Goal: Task Accomplishment & Management: Manage account settings

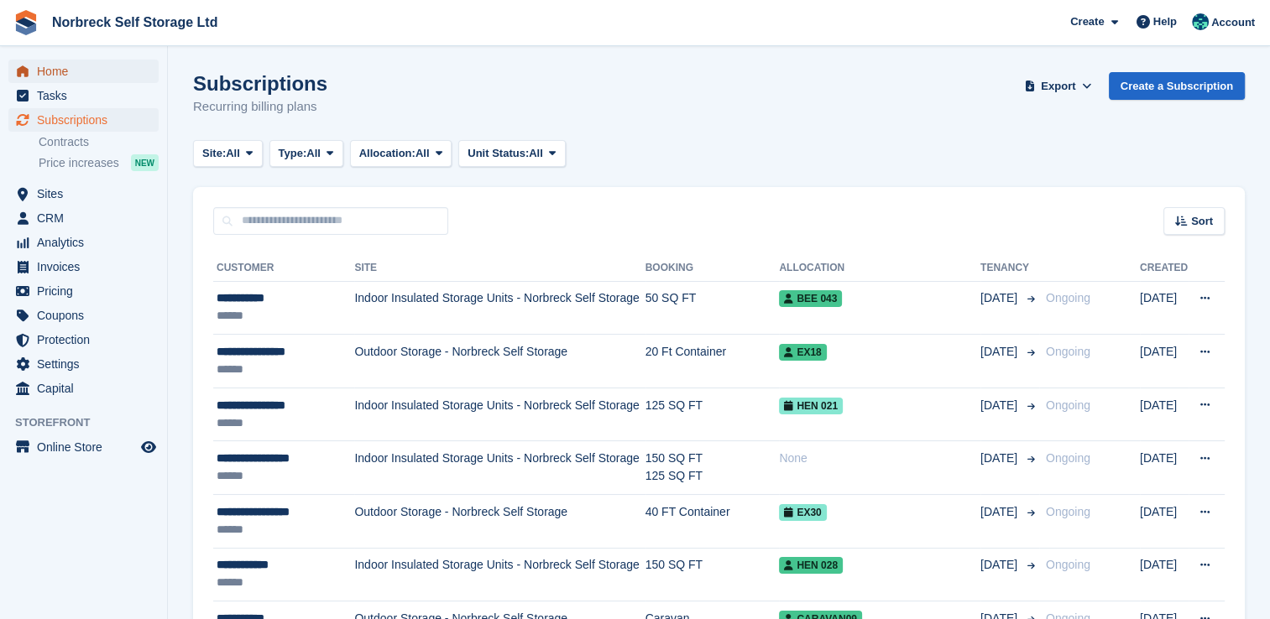
click at [44, 73] on span "Home" at bounding box center [87, 72] width 101 height 24
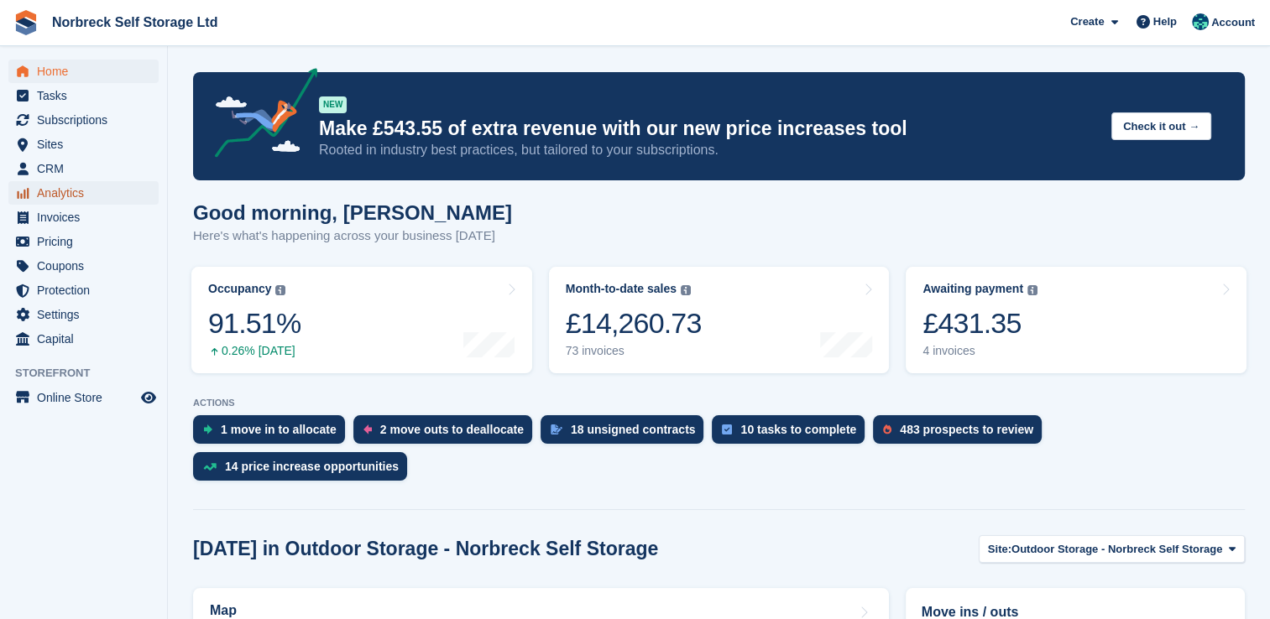
click at [49, 187] on span "Analytics" at bounding box center [87, 193] width 101 height 24
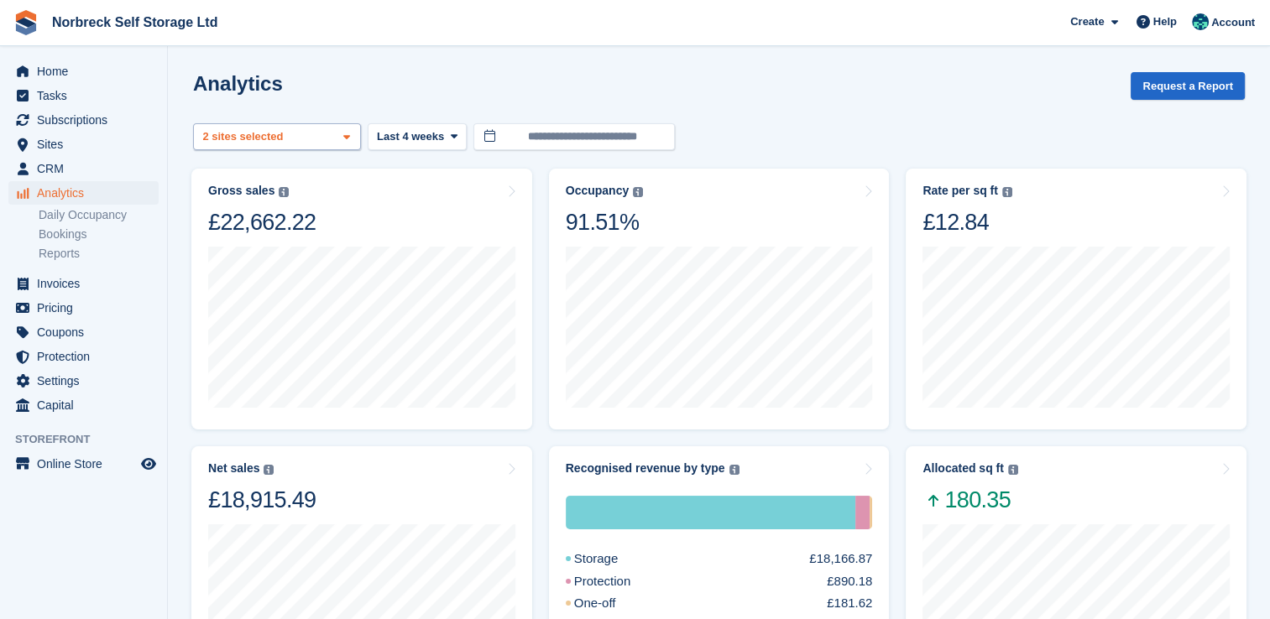
click at [340, 139] on span at bounding box center [346, 137] width 13 height 13
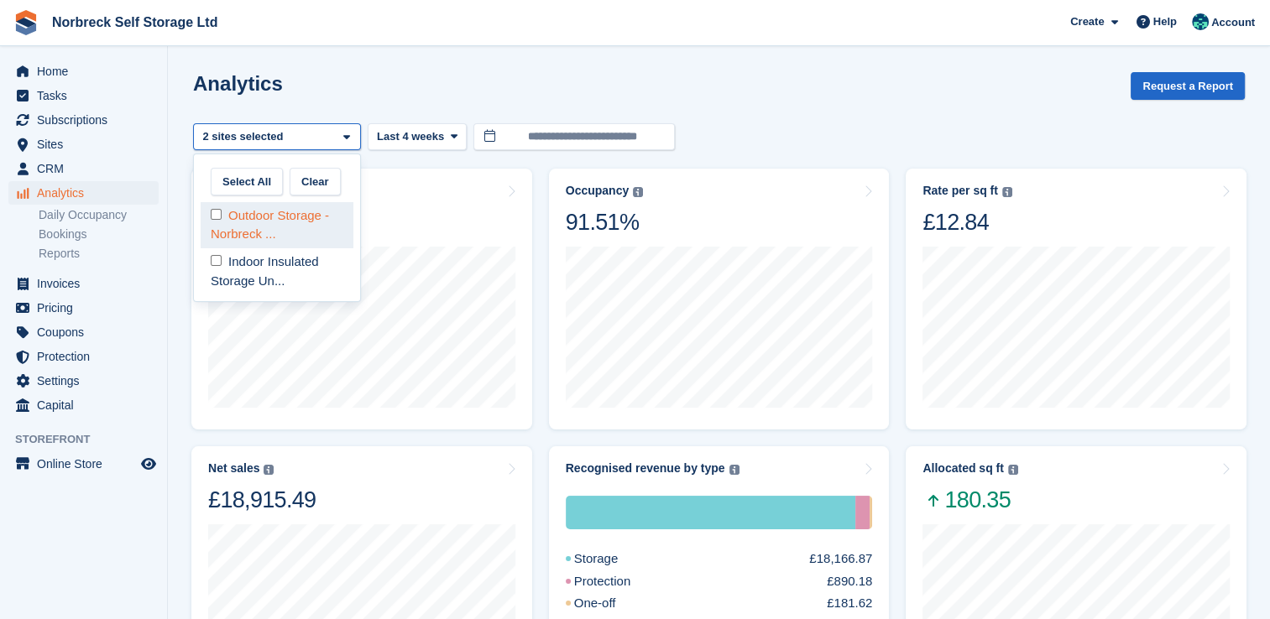
click at [307, 226] on div "Outdoor Storage - Norbreck ..." at bounding box center [277, 225] width 153 height 46
select select "****"
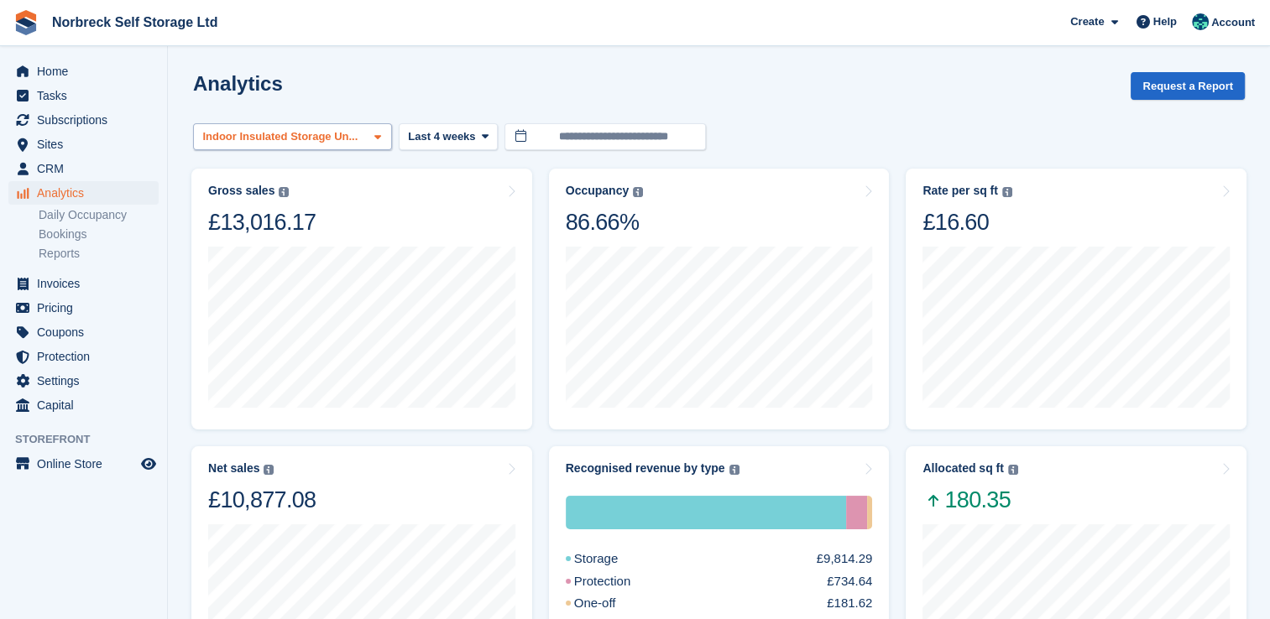
click at [371, 136] on span at bounding box center [377, 137] width 13 height 13
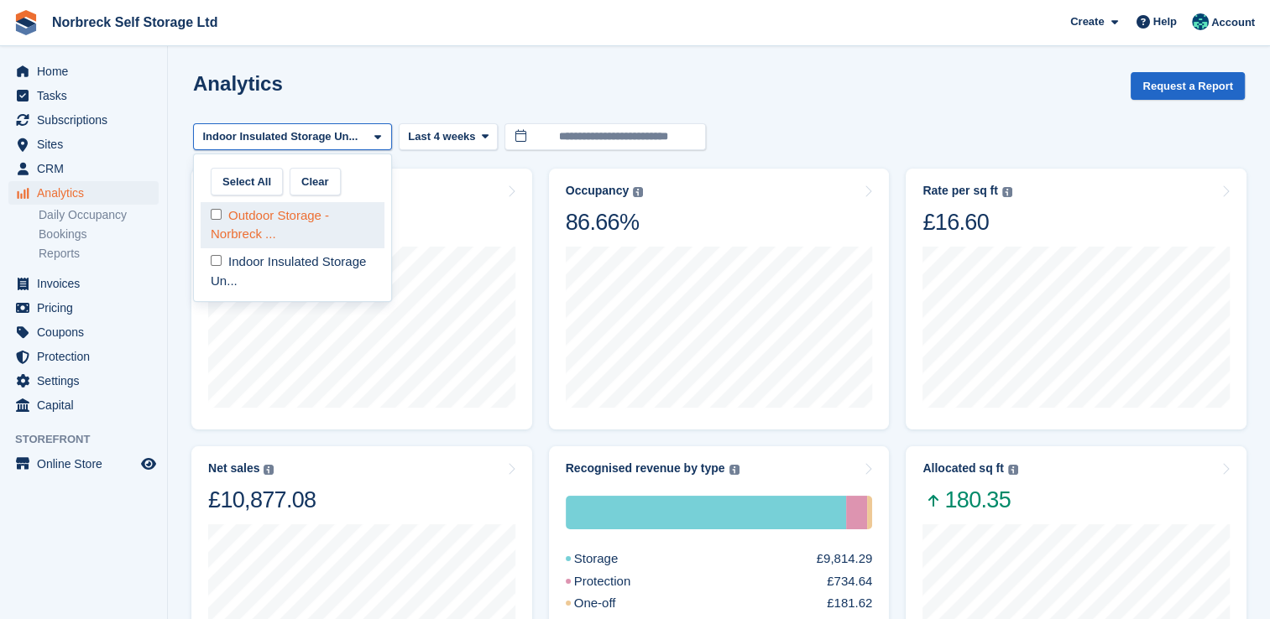
click at [331, 211] on div "Outdoor Storage - Norbreck ..." at bounding box center [293, 225] width 184 height 46
select select "****"
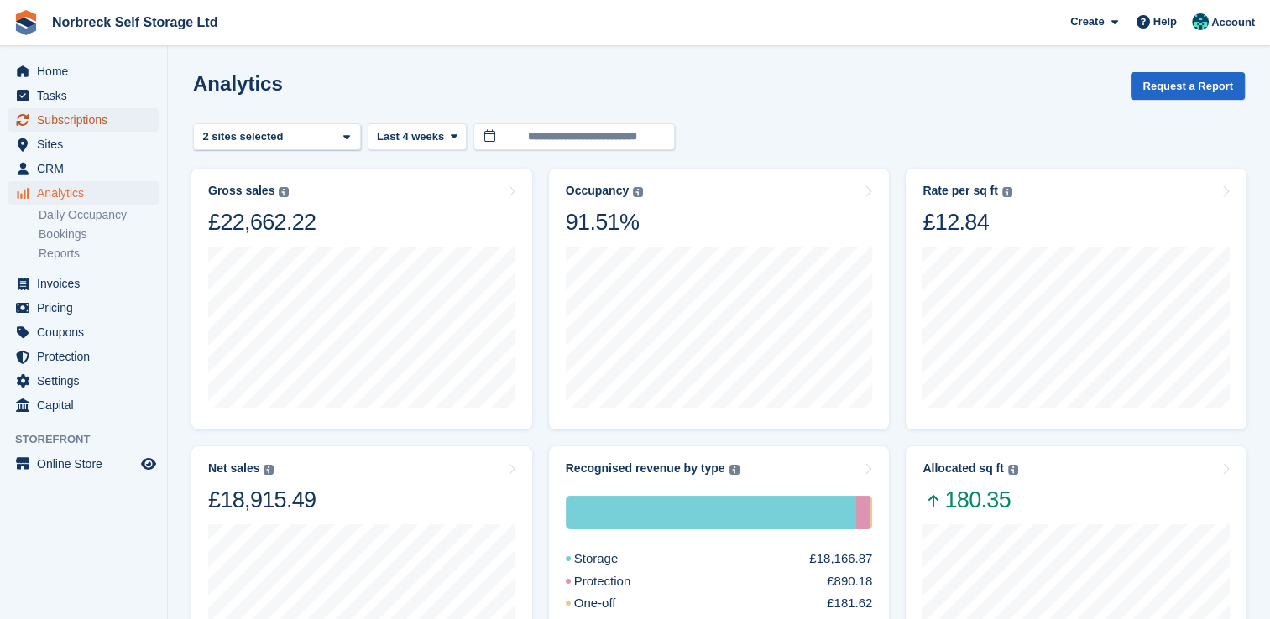
click at [65, 115] on span "Subscriptions" at bounding box center [87, 120] width 101 height 24
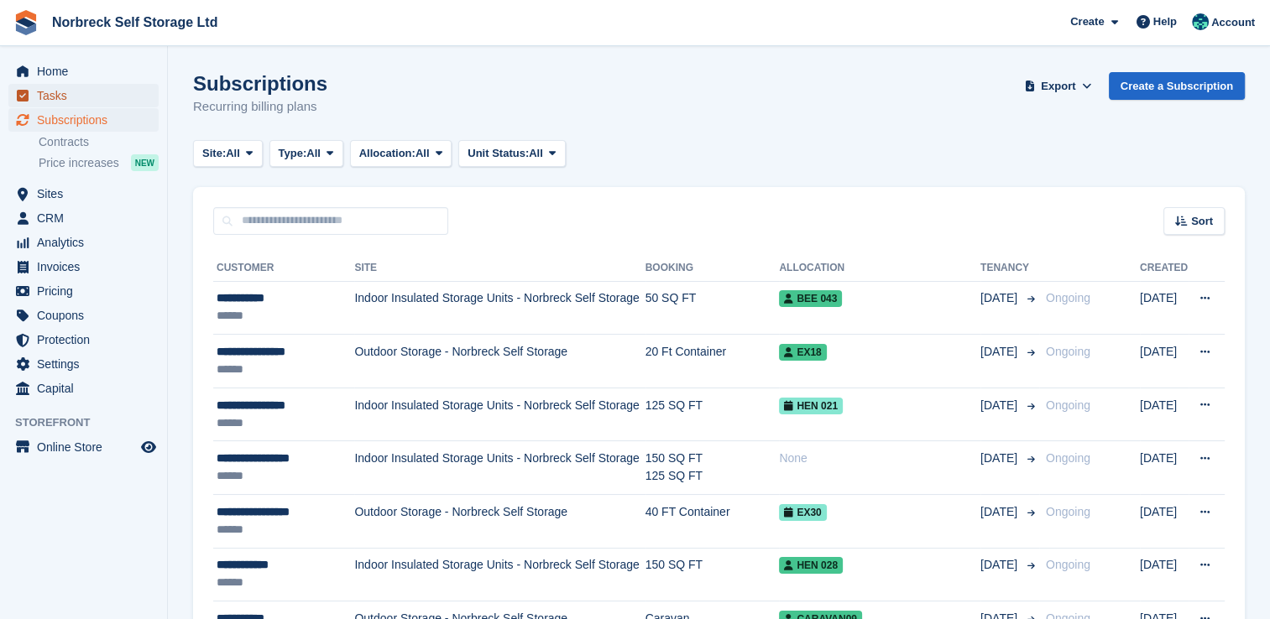
click at [51, 94] on span "Tasks" at bounding box center [87, 96] width 101 height 24
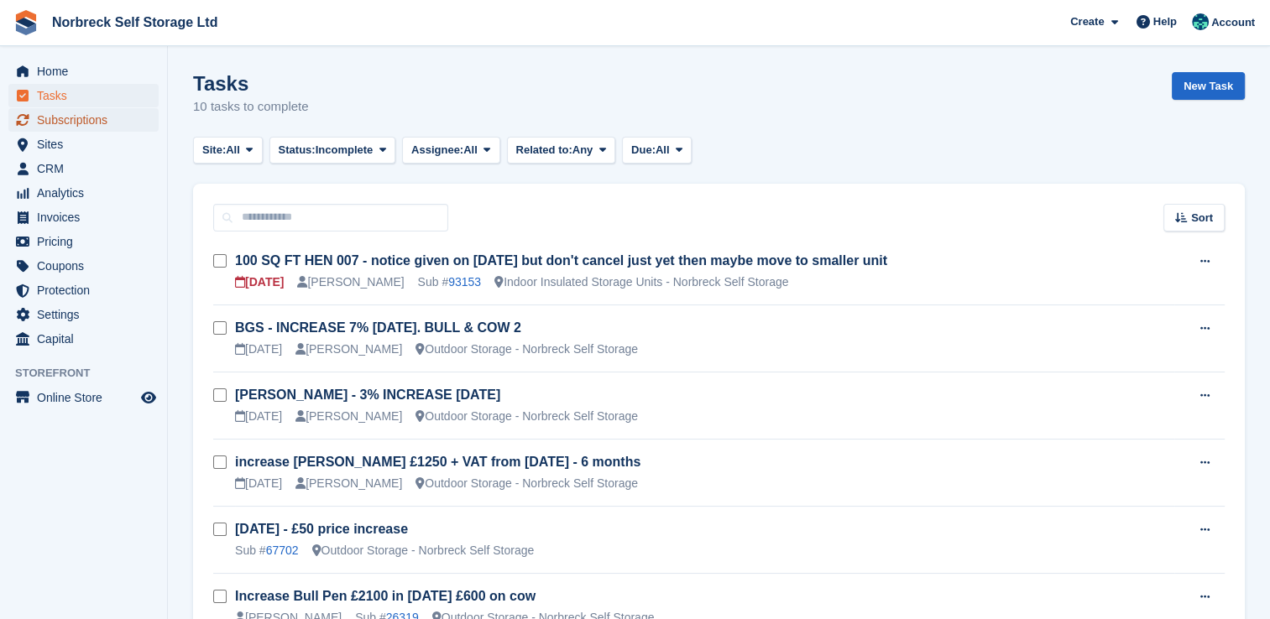
click at [94, 120] on span "Subscriptions" at bounding box center [87, 120] width 101 height 24
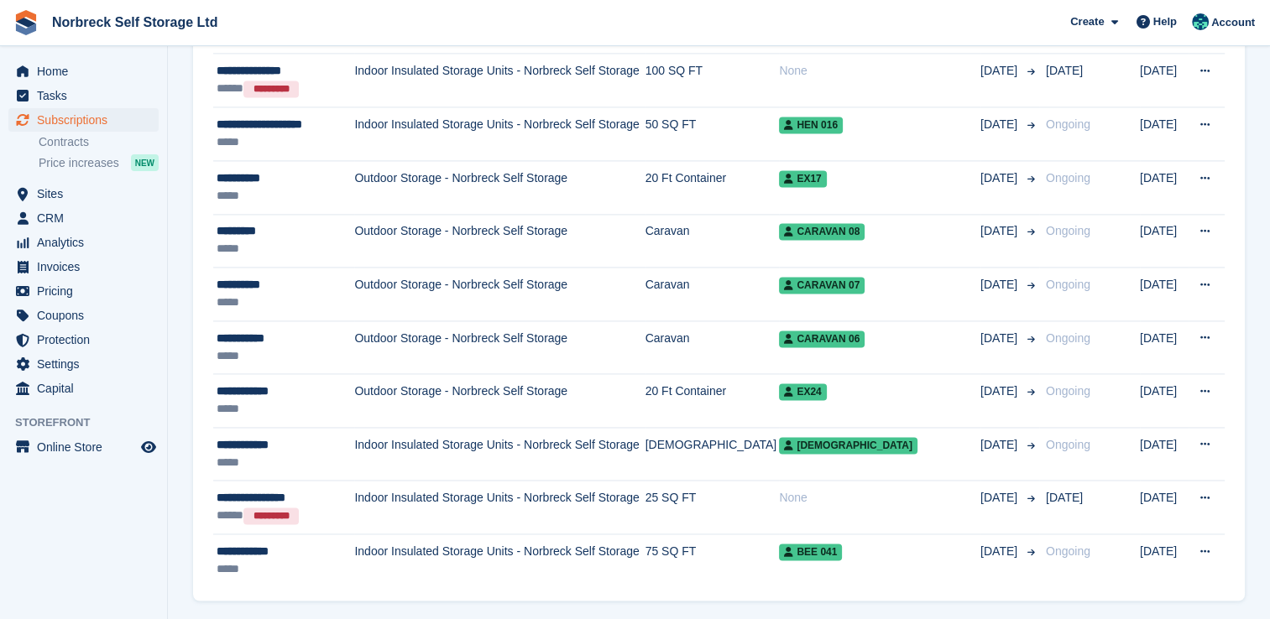
scroll to position [2428, 0]
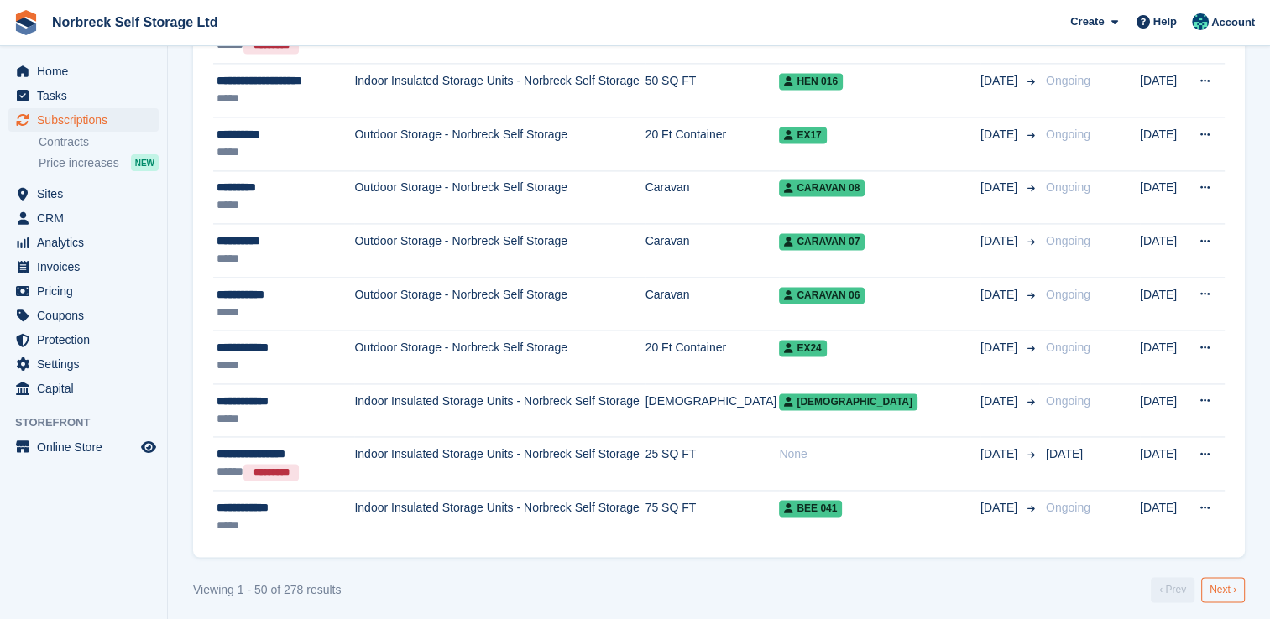
click at [1223, 586] on link "Next ›" at bounding box center [1223, 590] width 44 height 25
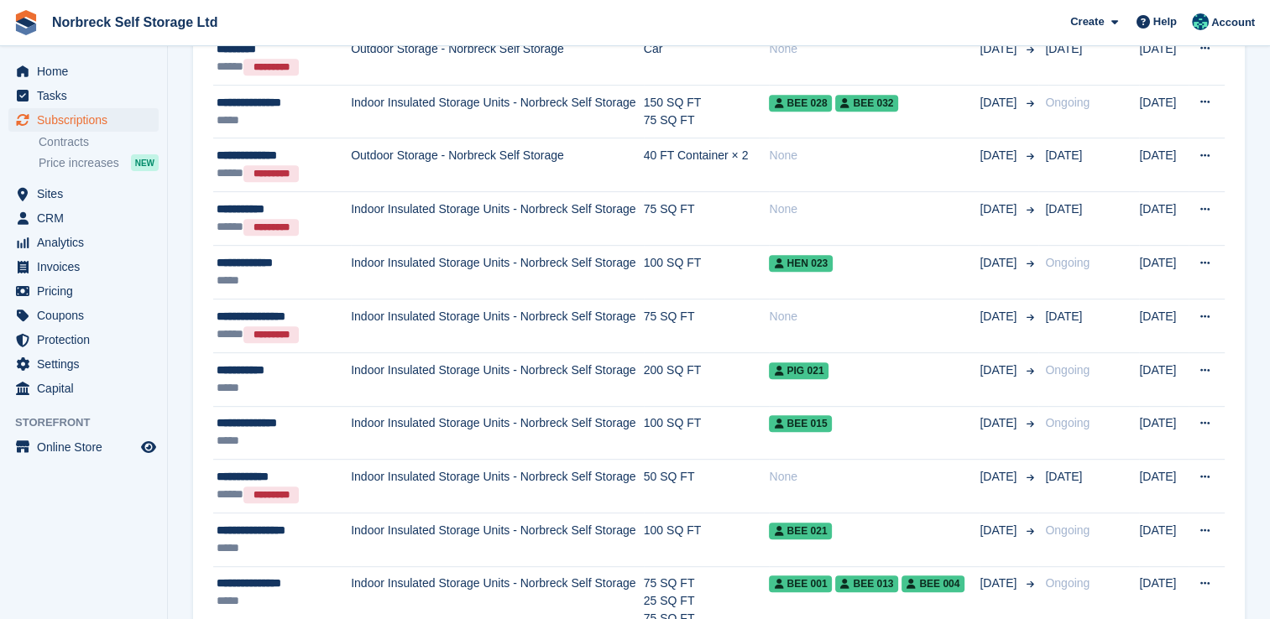
scroll to position [788, 0]
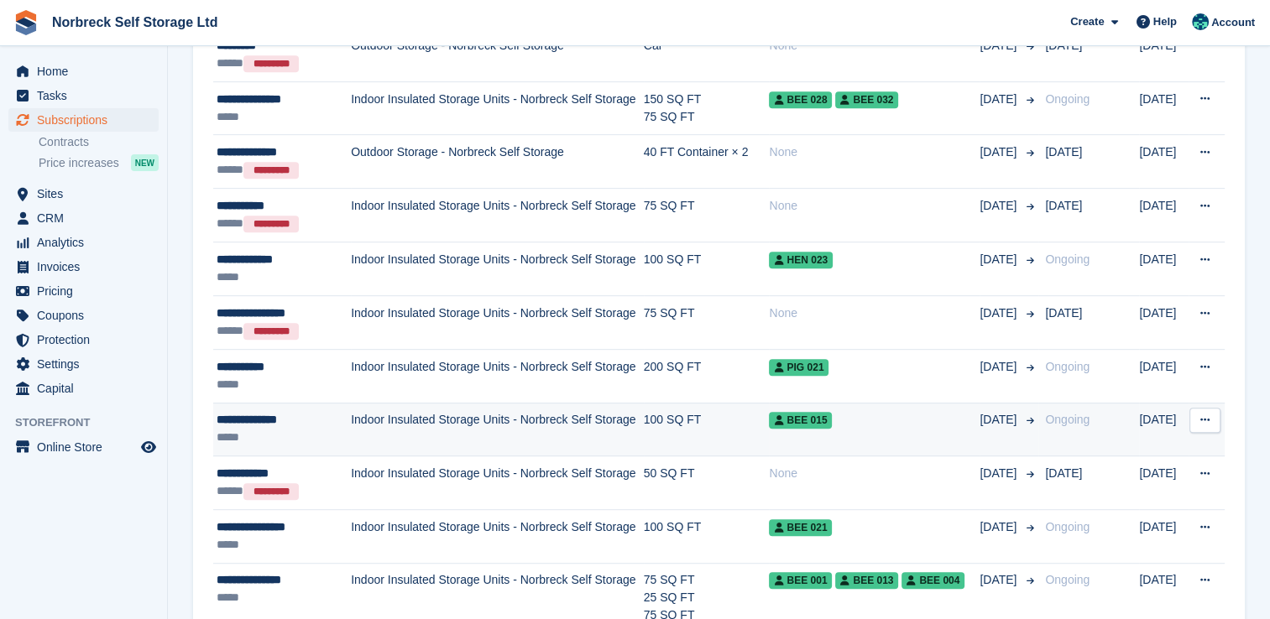
click at [363, 417] on td "Indoor Insulated Storage Units - Norbreck Self Storage" at bounding box center [497, 430] width 293 height 54
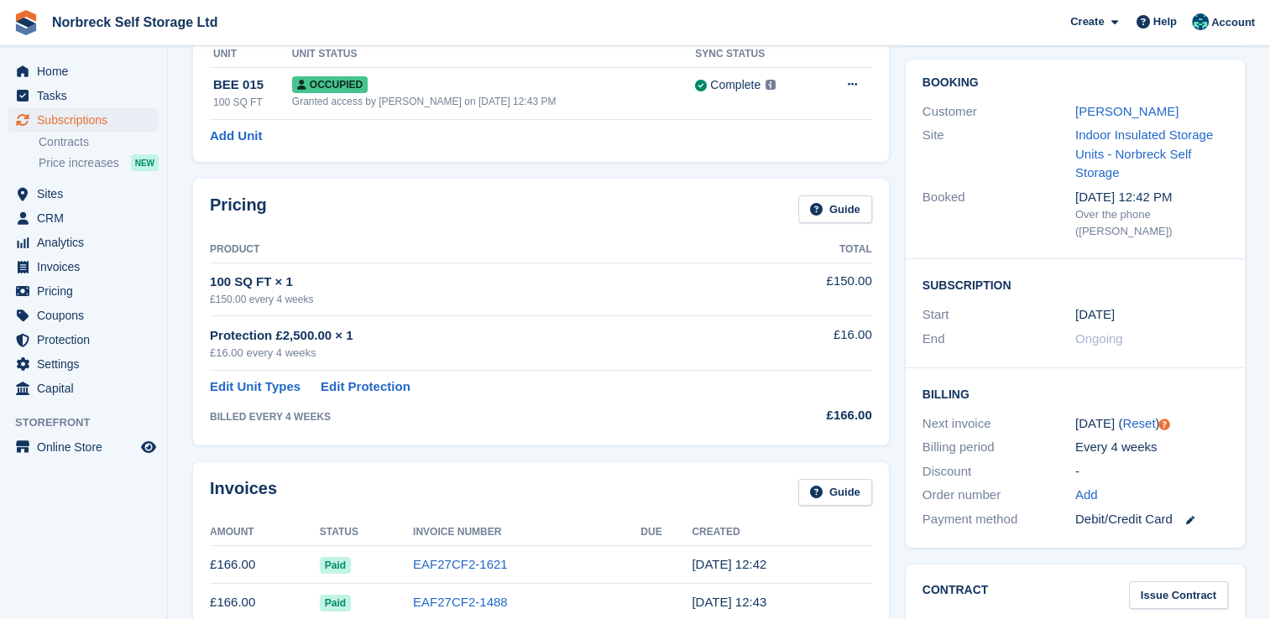
scroll to position [59, 0]
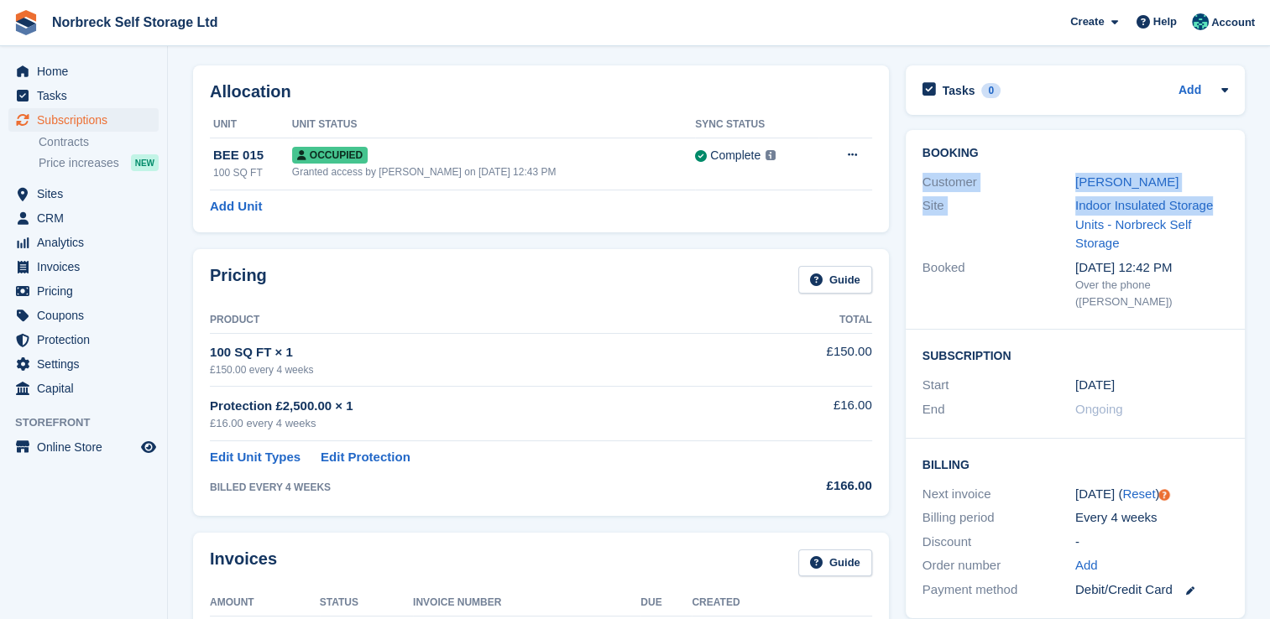
drag, startPoint x: 1269, startPoint y: 196, endPoint x: 1276, endPoint y: 120, distance: 75.8
click at [1269, 120] on html "Norbreck Self Storage Ltd Create Subscription Invoice Contact Deal Discount Pag…" at bounding box center [635, 250] width 1270 height 619
click at [1219, 173] on div "Joanne Yeomans" at bounding box center [1151, 182] width 153 height 19
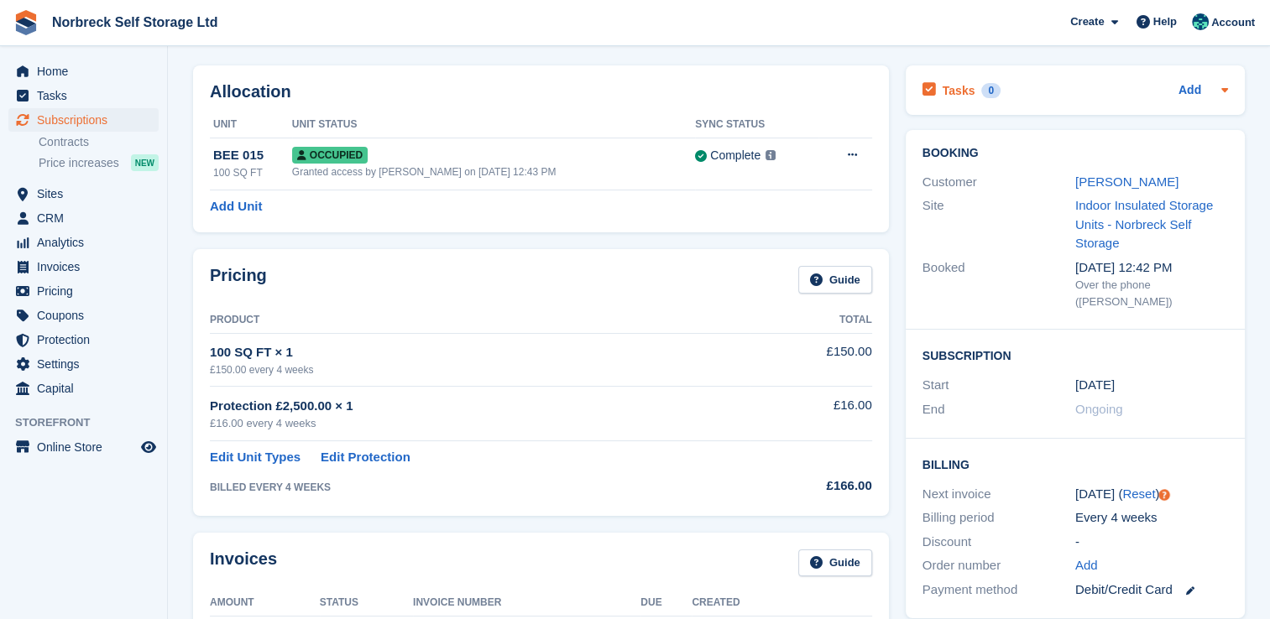
click at [947, 86] on h2 "Tasks" at bounding box center [959, 90] width 33 height 15
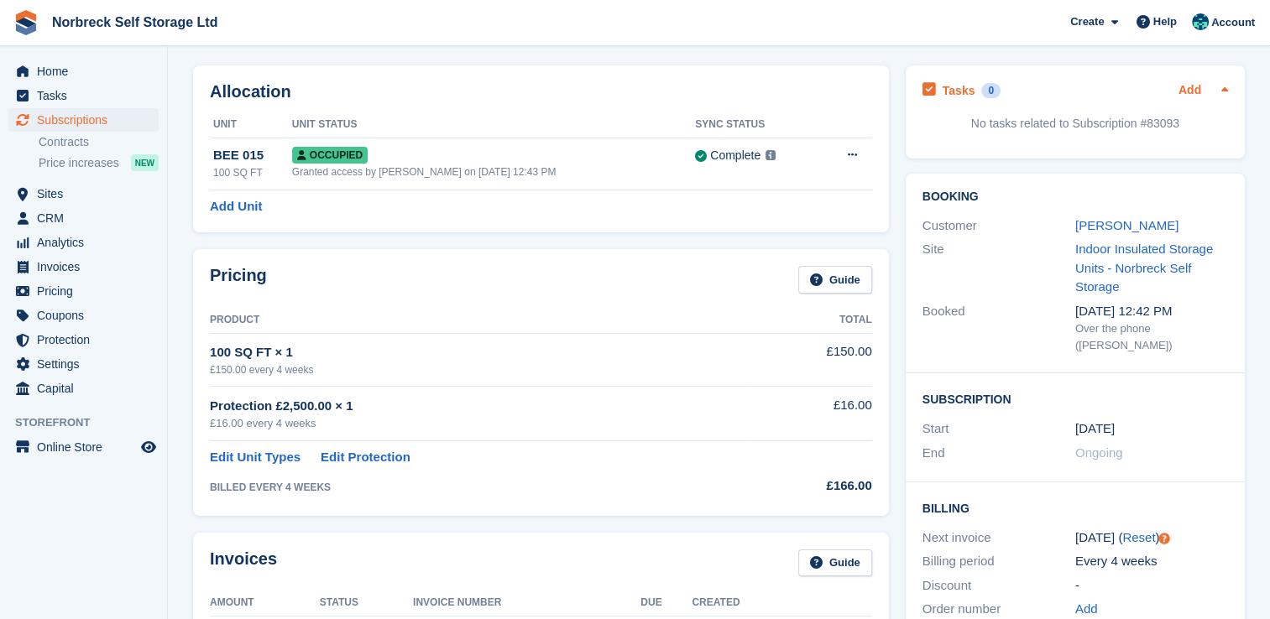
click at [1191, 89] on link "Add" at bounding box center [1190, 90] width 23 height 19
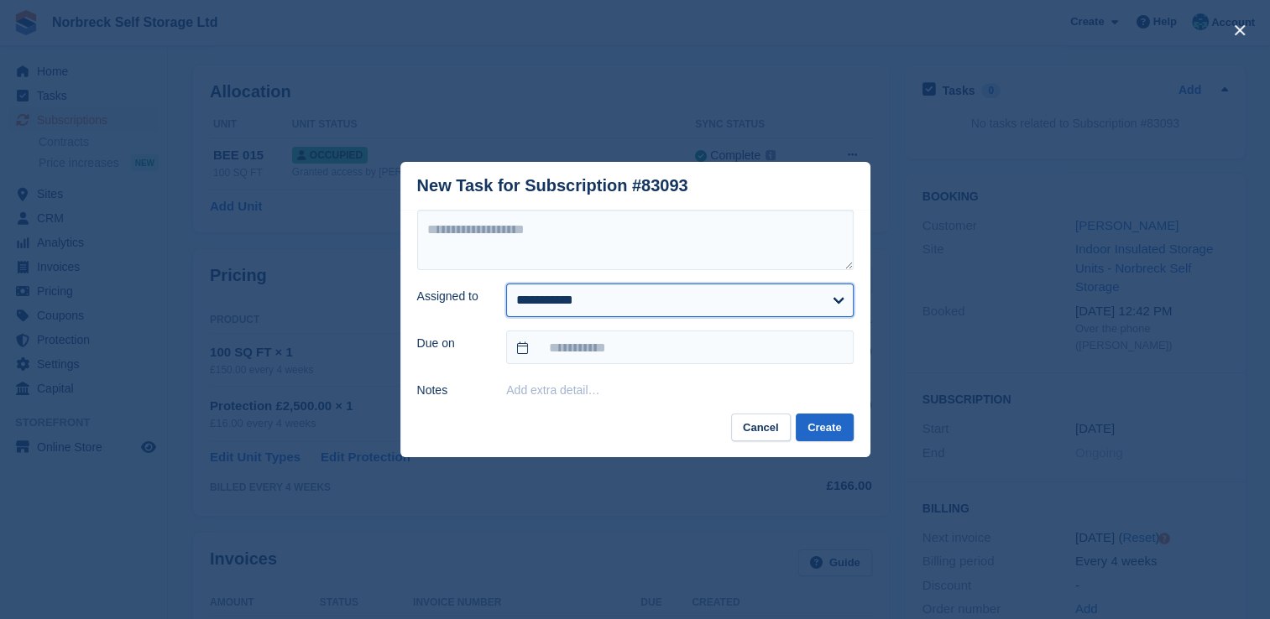
click at [834, 299] on select "**********" at bounding box center [679, 301] width 347 height 34
click at [506, 284] on select "**********" at bounding box center [679, 301] width 347 height 34
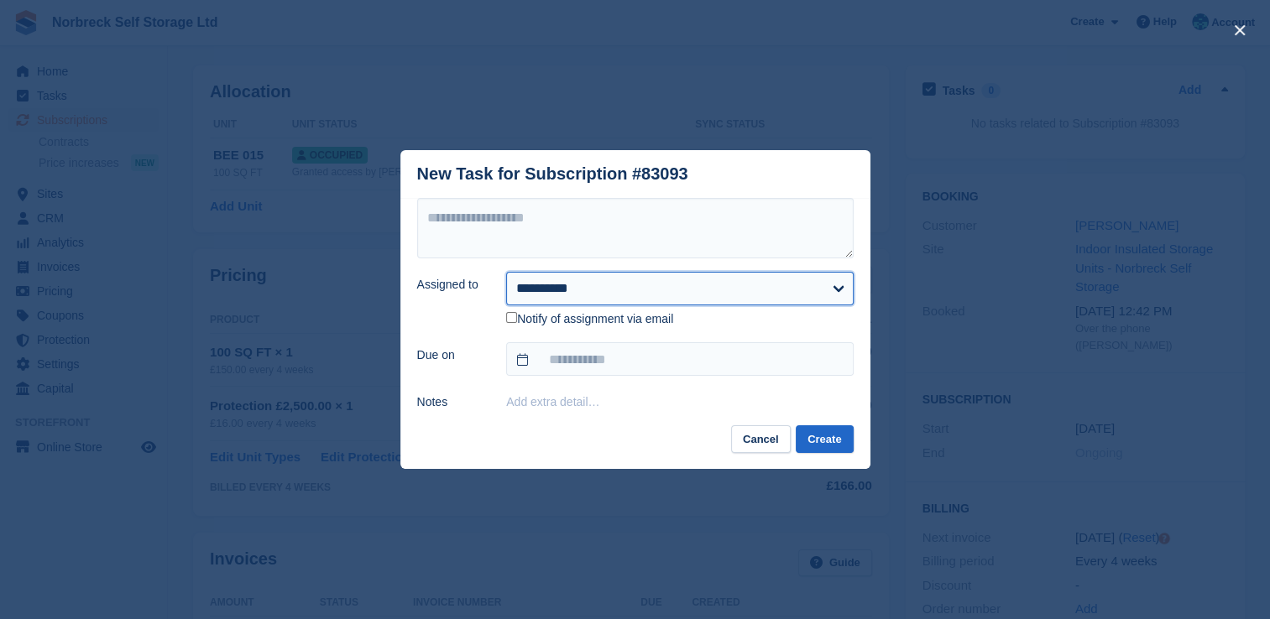
click at [849, 287] on select "**********" at bounding box center [679, 289] width 347 height 34
select select "****"
click at [506, 285] on select "**********" at bounding box center [679, 289] width 347 height 34
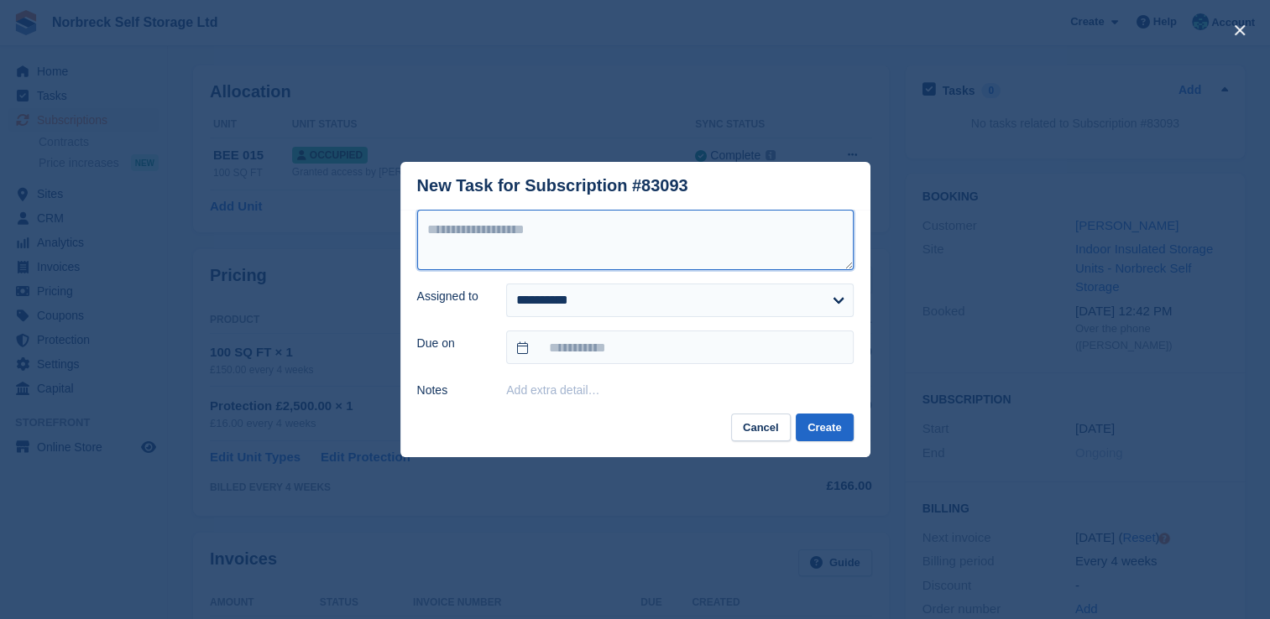
click at [457, 235] on textarea at bounding box center [635, 240] width 436 height 60
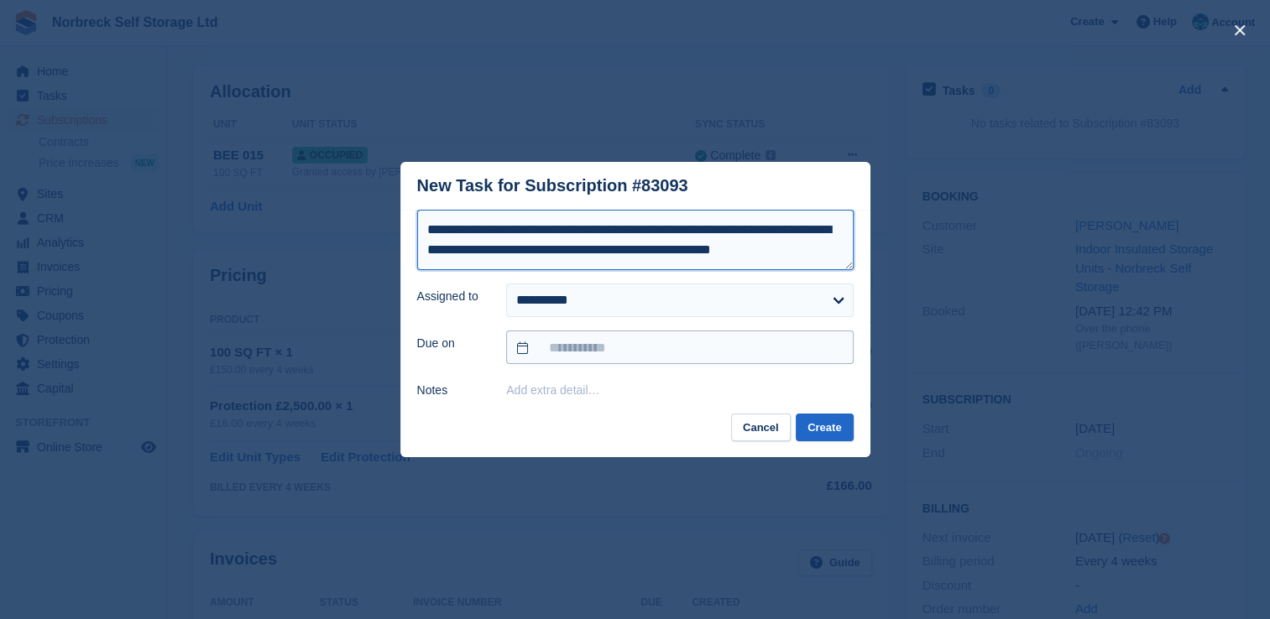
type textarea "**********"
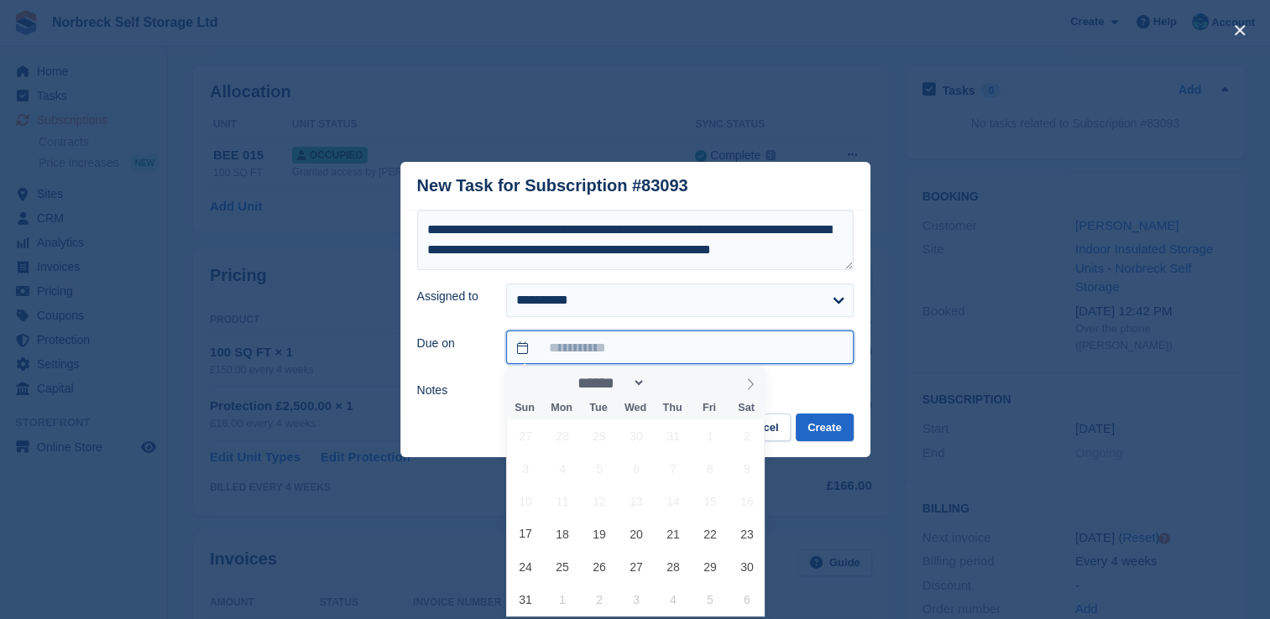
click at [525, 354] on input "text" at bounding box center [679, 348] width 347 height 34
click at [750, 384] on icon at bounding box center [751, 385] width 12 height 12
select select "*"
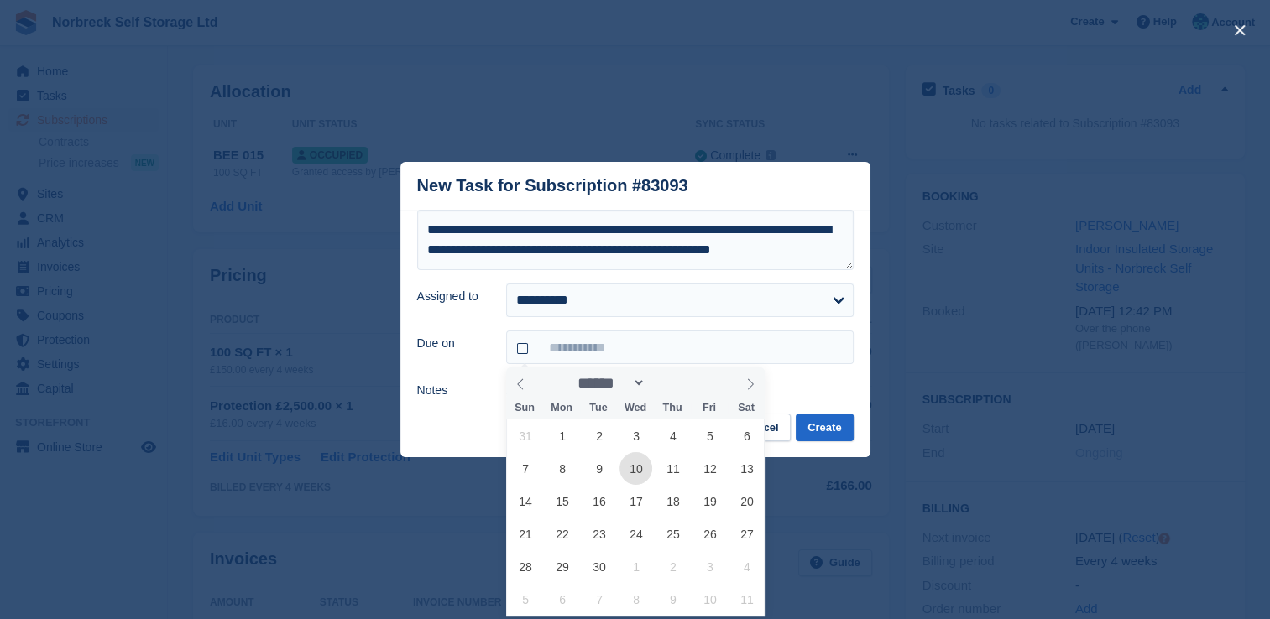
click at [642, 468] on span "10" at bounding box center [635, 468] width 33 height 33
type input "**********"
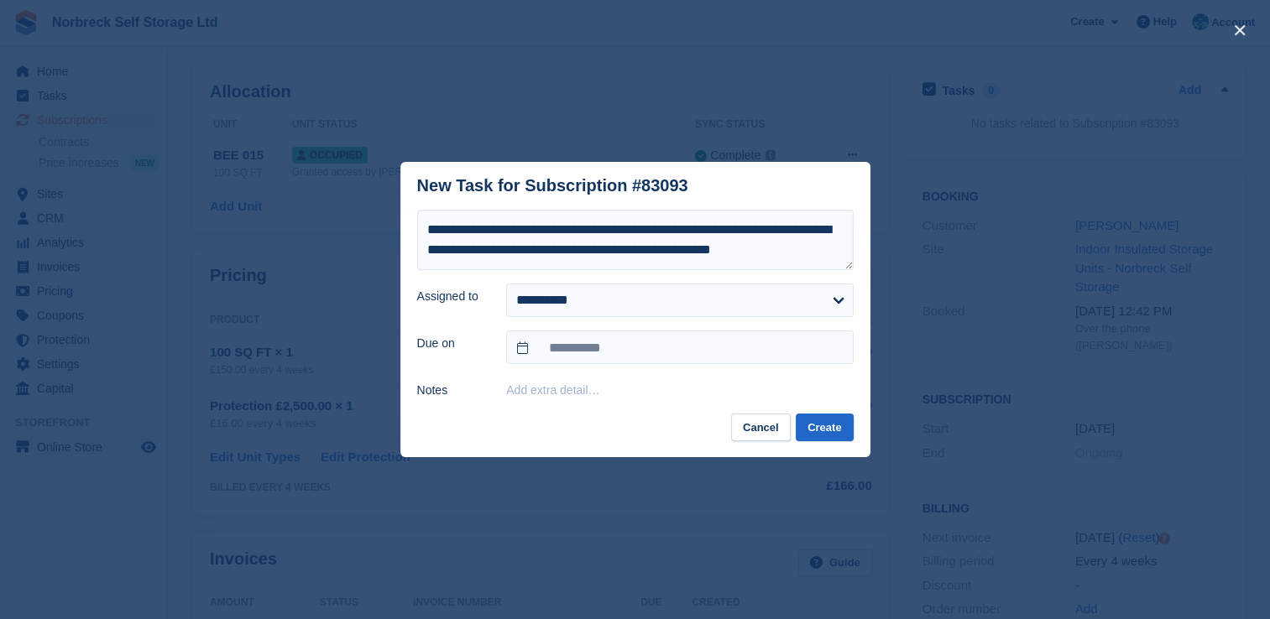
click at [522, 391] on button "Add extra detail…" at bounding box center [552, 390] width 93 height 13
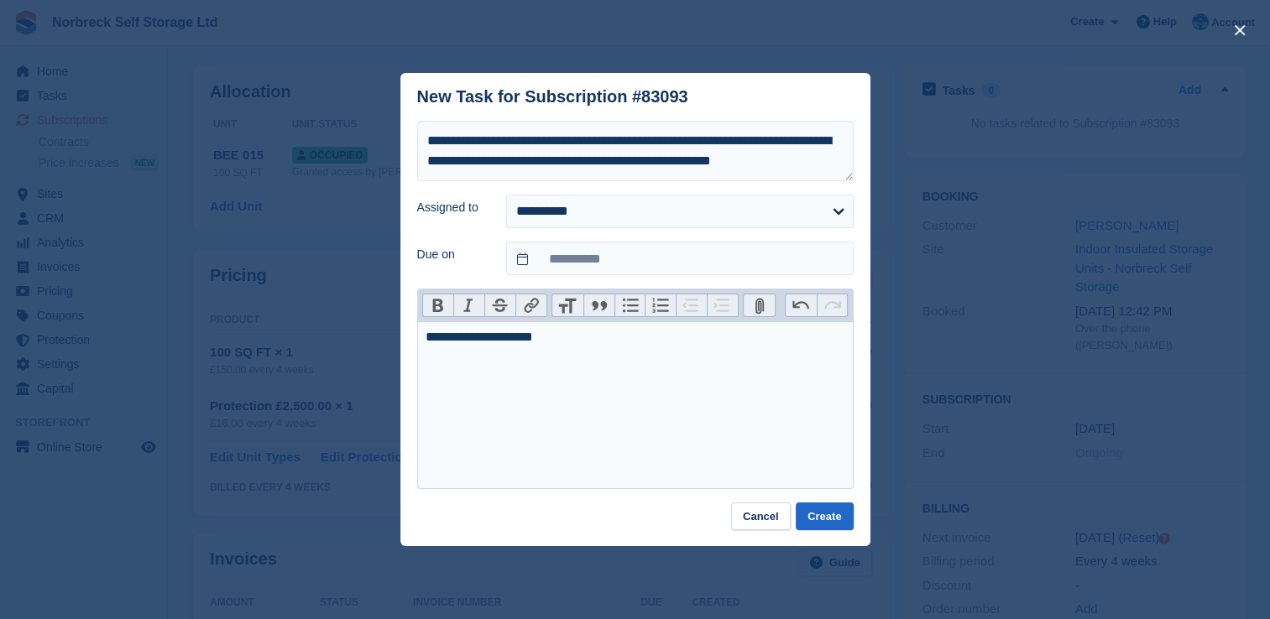
type trix-editor "**********"
click at [829, 520] on button "Create" at bounding box center [824, 517] width 57 height 28
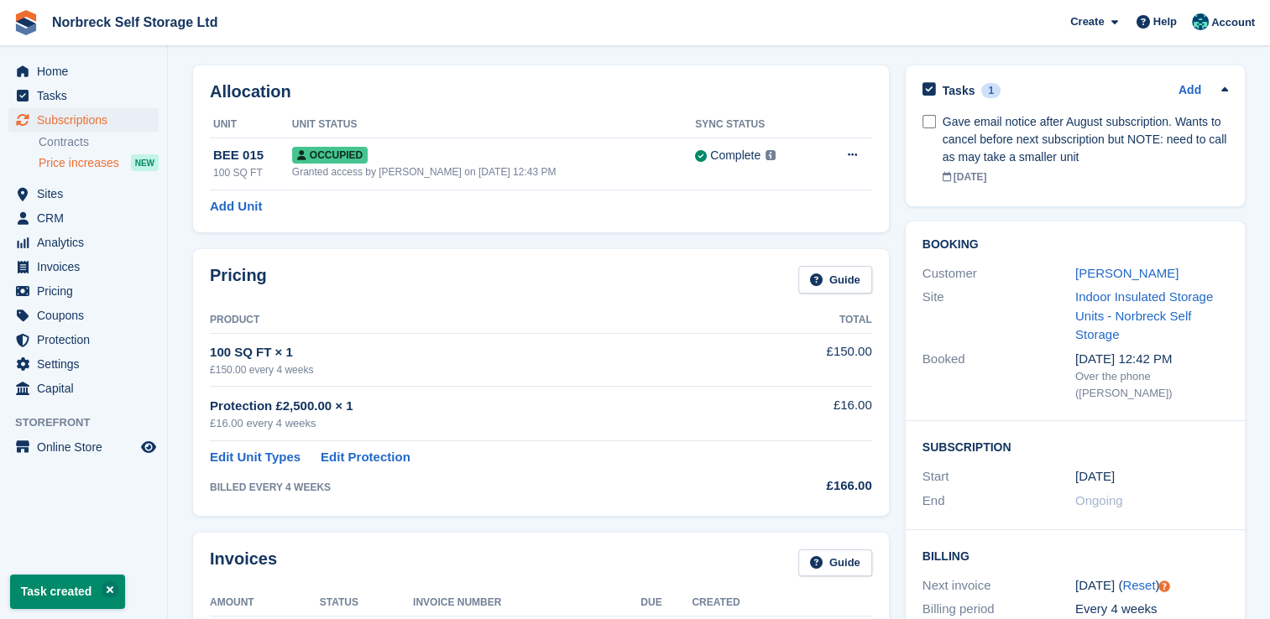
click at [95, 162] on span "Price increases" at bounding box center [79, 163] width 81 height 16
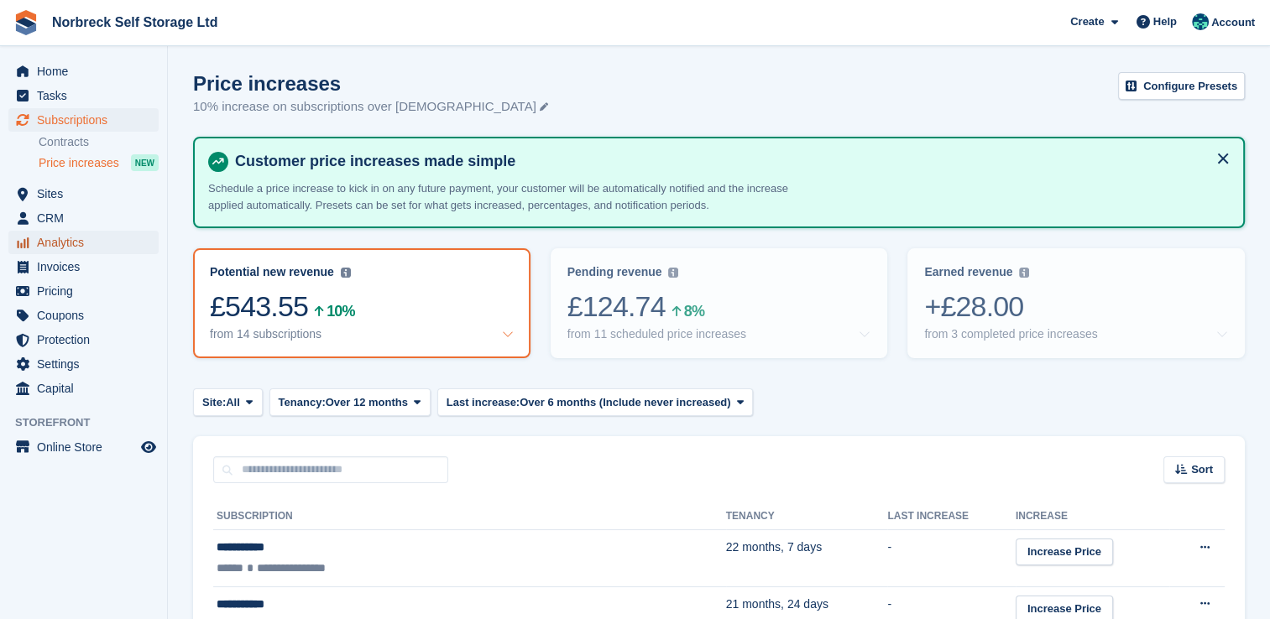
click at [62, 240] on span "Analytics" at bounding box center [87, 243] width 101 height 24
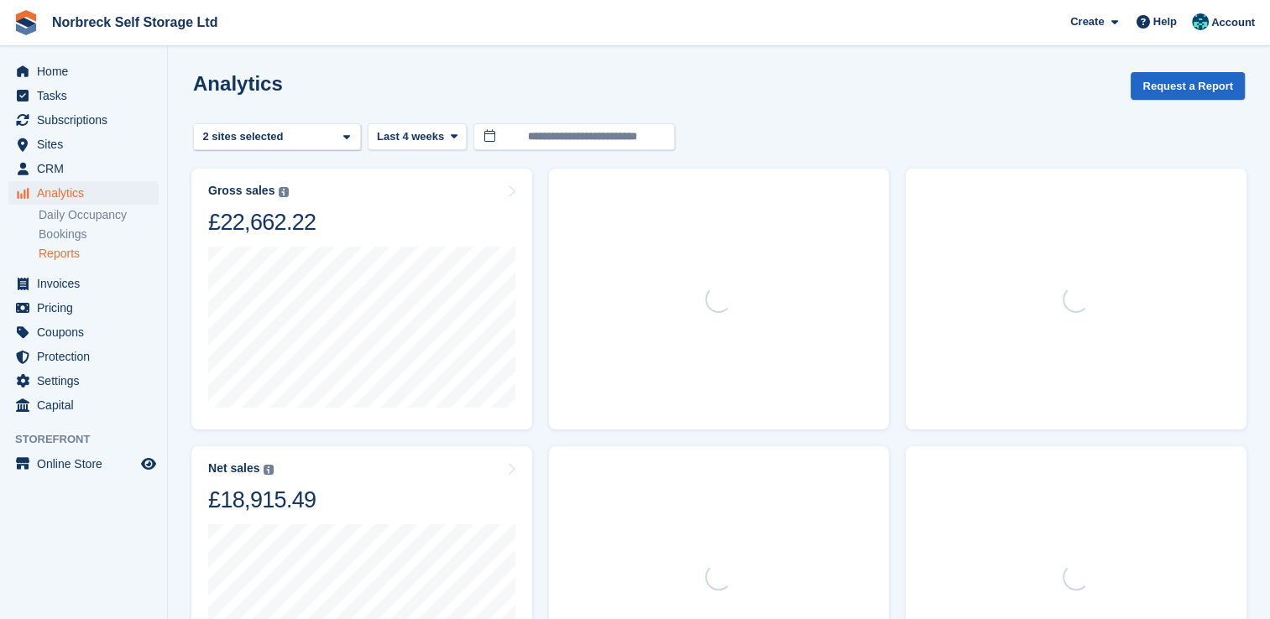
click at [63, 254] on link "Reports" at bounding box center [99, 254] width 120 height 16
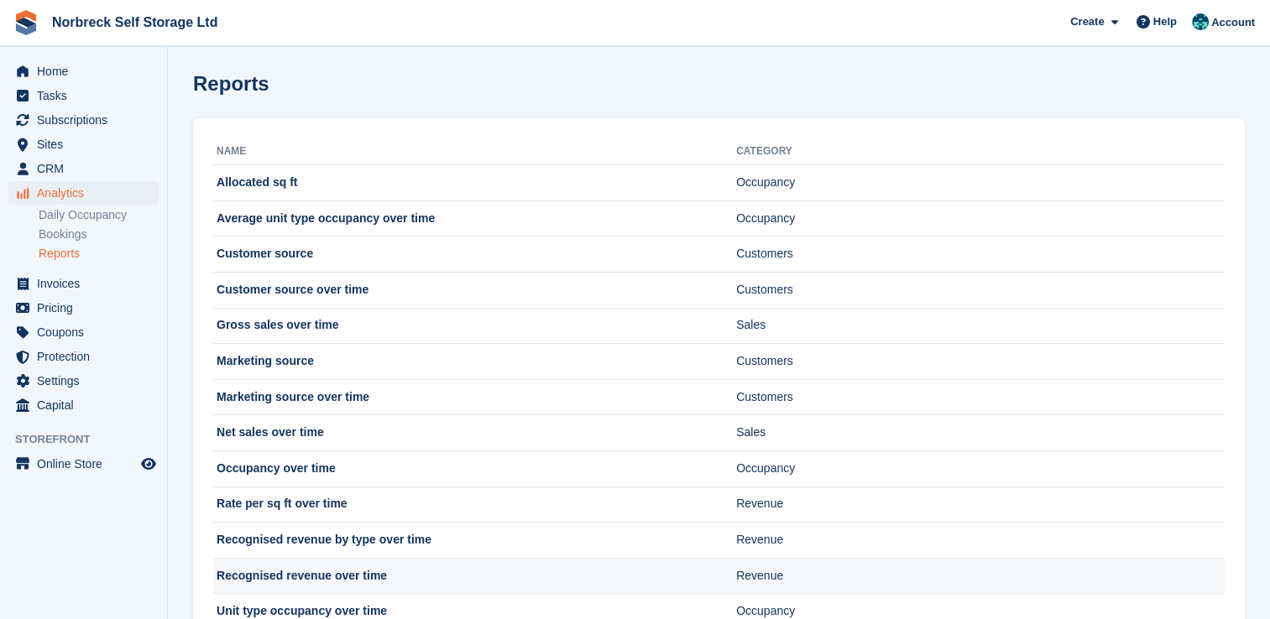
click at [319, 576] on td "Recognised revenue over time" at bounding box center [474, 576] width 523 height 36
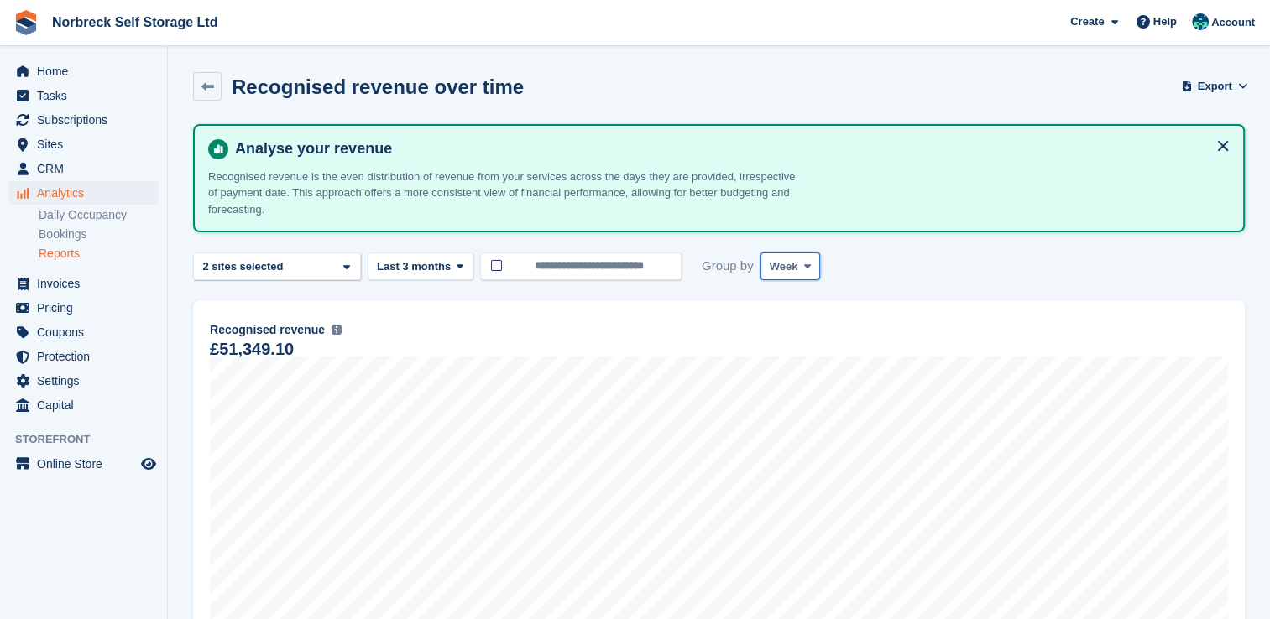
click at [801, 269] on span at bounding box center [807, 265] width 13 height 13
click at [796, 362] on link "Month" at bounding box center [841, 367] width 146 height 30
click at [458, 267] on icon at bounding box center [460, 266] width 7 height 11
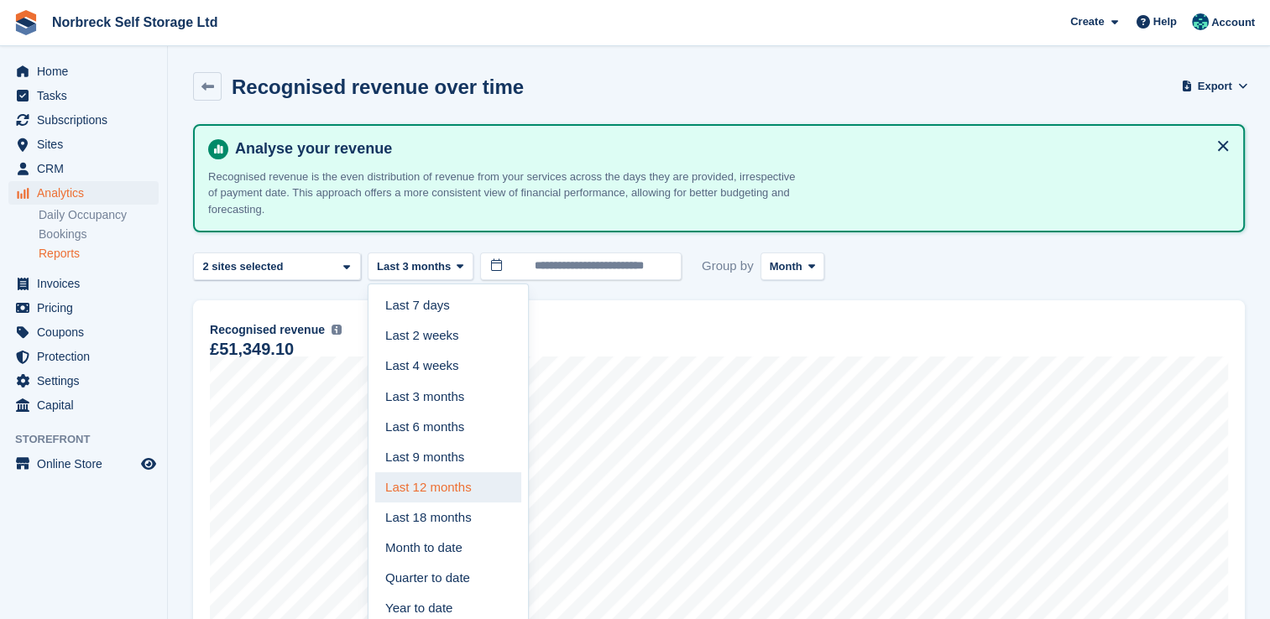
click at [430, 490] on link "Last 12 months" at bounding box center [448, 488] width 146 height 30
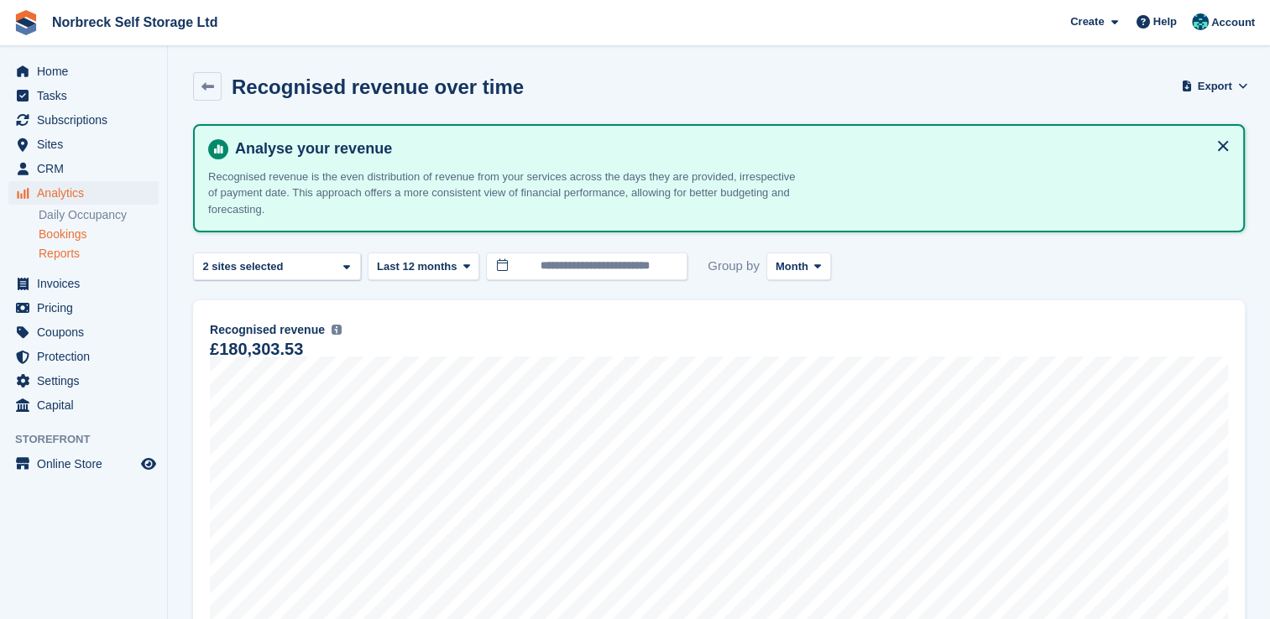
click at [60, 230] on link "Bookings" at bounding box center [99, 235] width 120 height 16
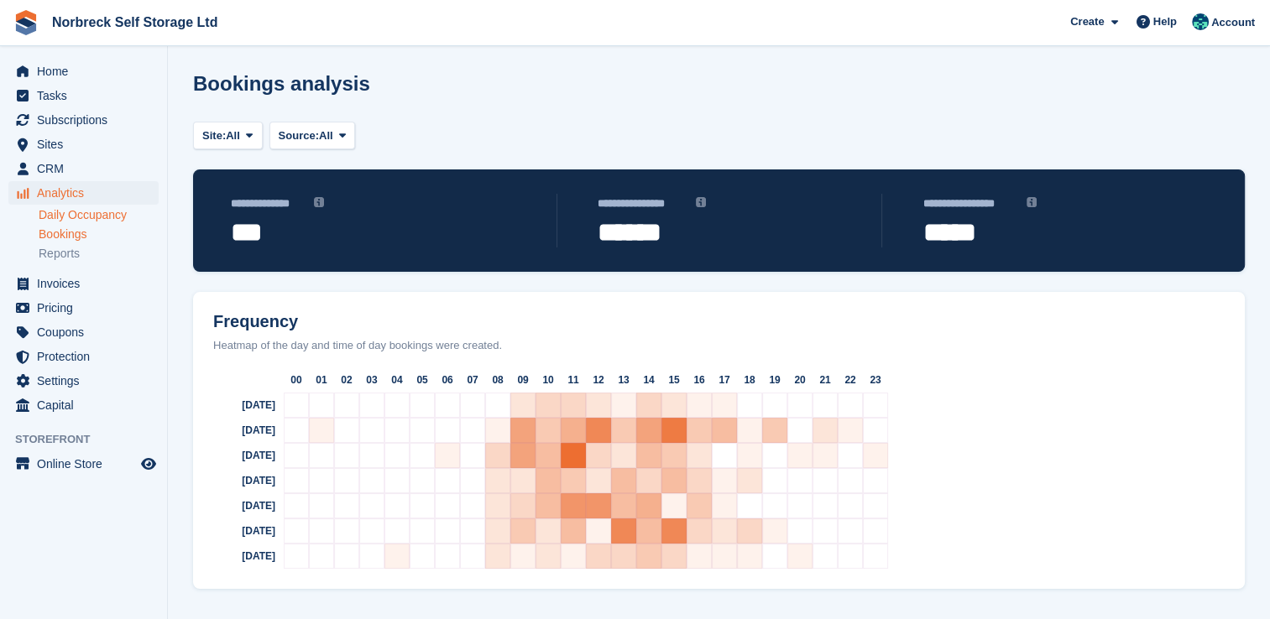
click at [101, 217] on link "Daily Occupancy" at bounding box center [99, 215] width 120 height 16
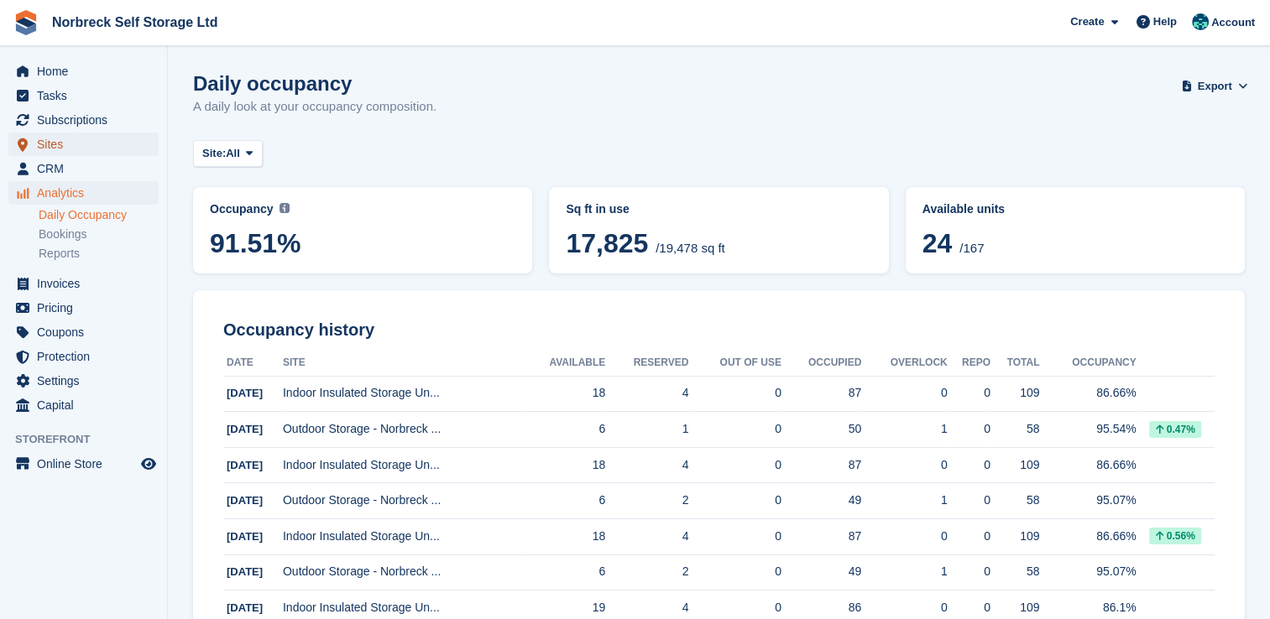
click at [51, 149] on span "Sites" at bounding box center [87, 145] width 101 height 24
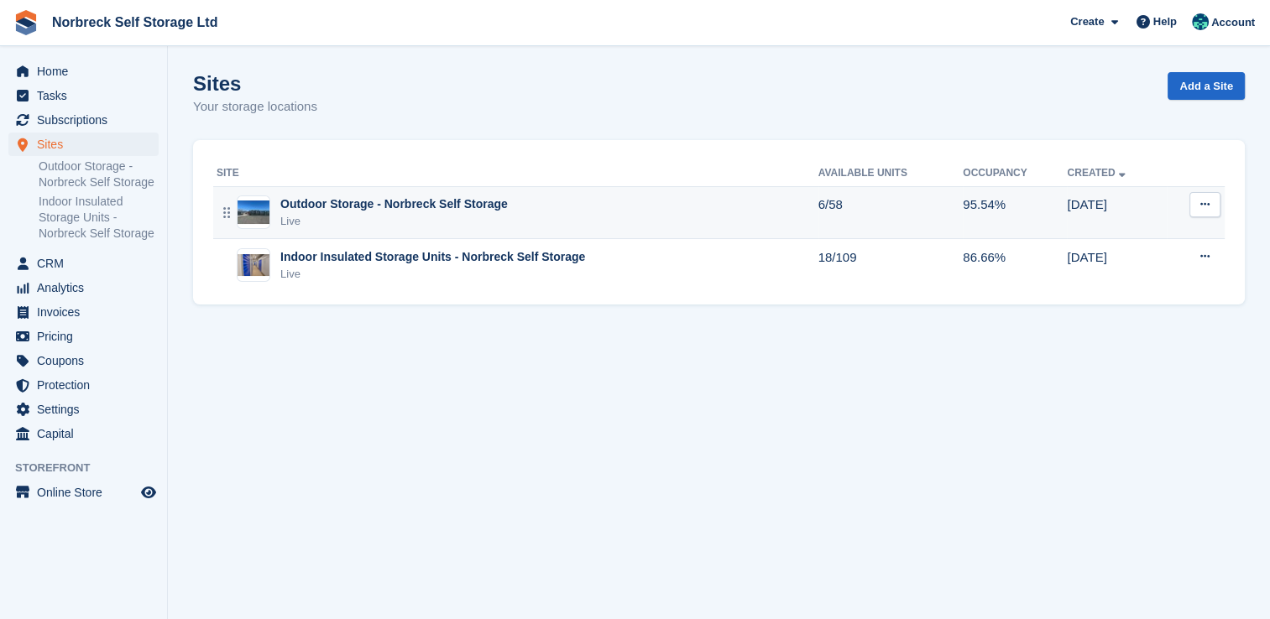
click at [277, 217] on div "Outdoor Storage - Norbreck Self Storage Live" at bounding box center [518, 213] width 602 height 34
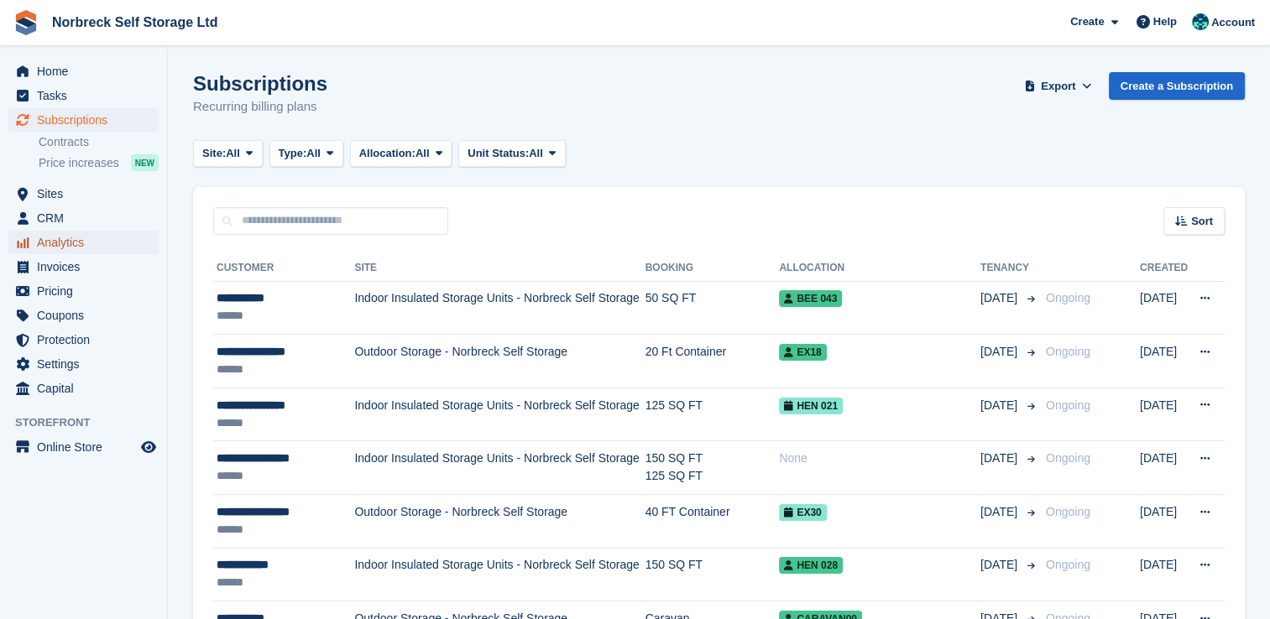
click at [71, 246] on span "Analytics" at bounding box center [87, 243] width 101 height 24
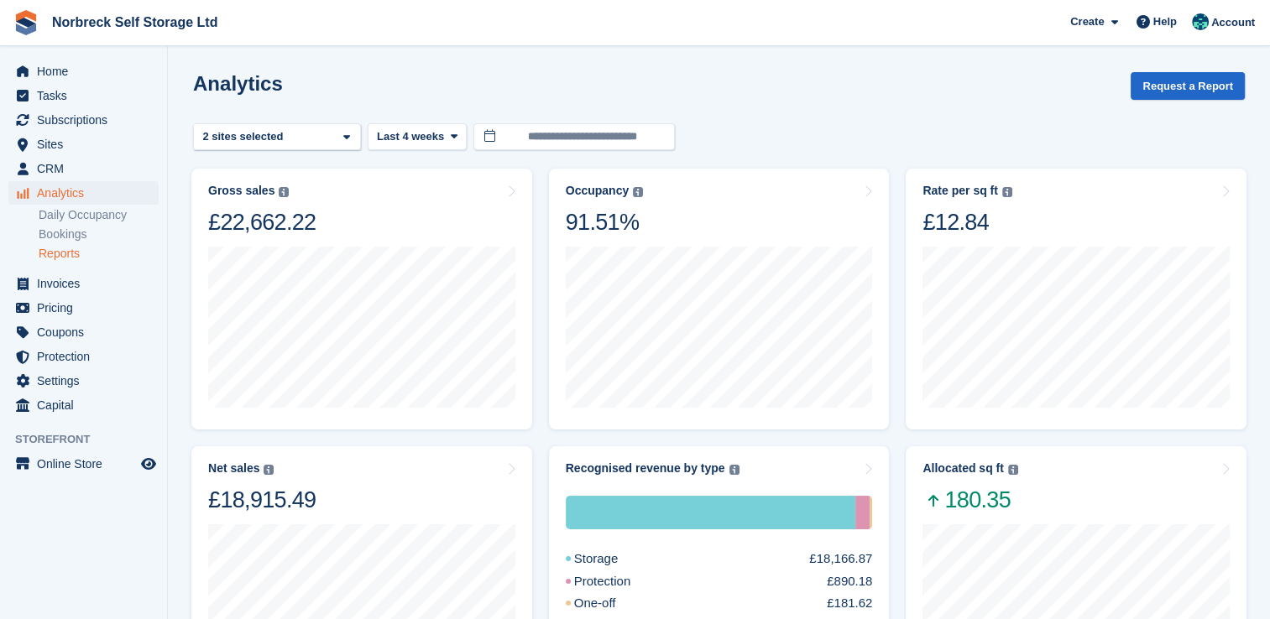
click at [70, 251] on link "Reports" at bounding box center [99, 254] width 120 height 16
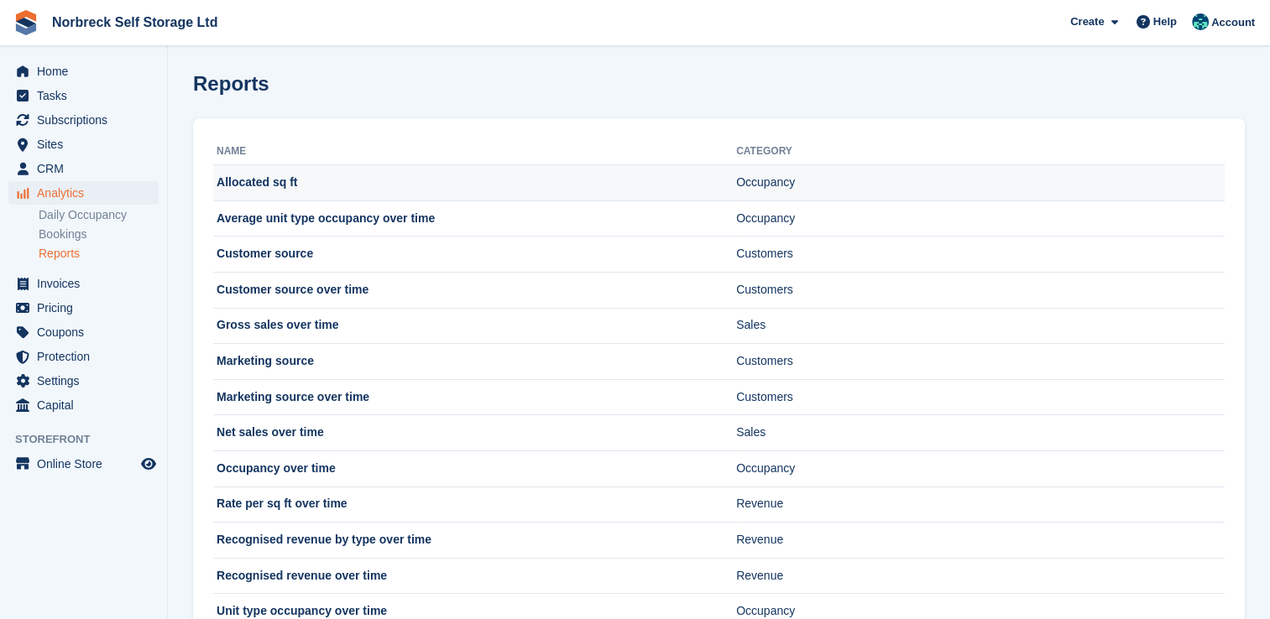
click at [277, 177] on td "Allocated sq ft" at bounding box center [474, 183] width 523 height 36
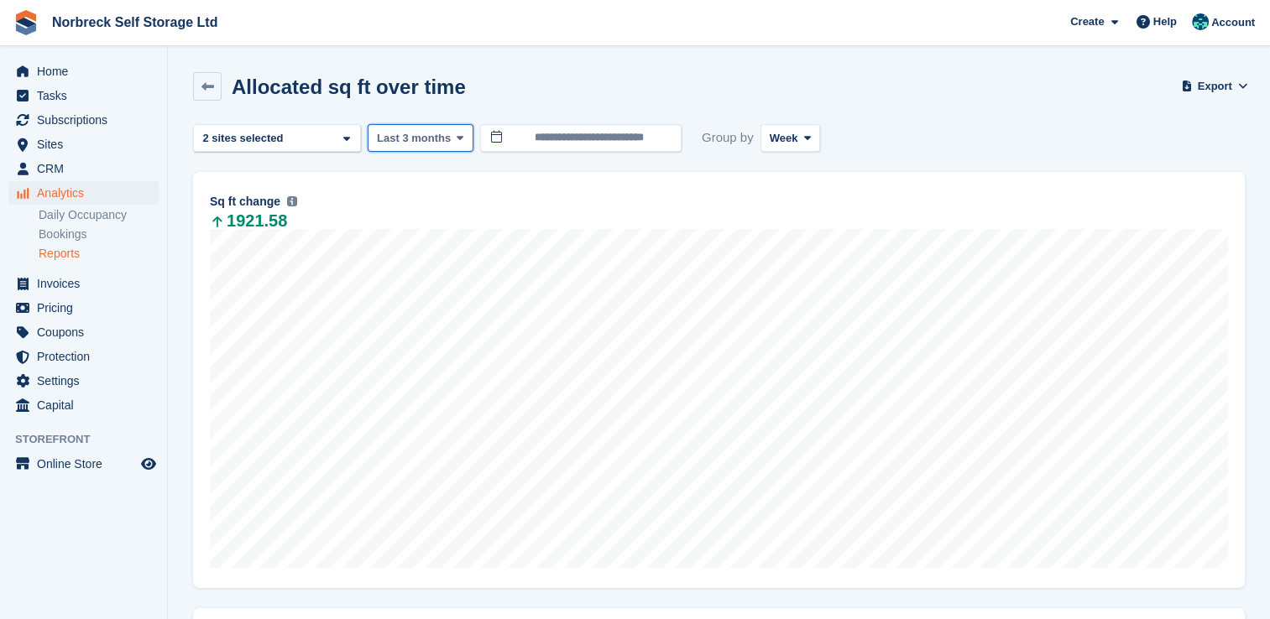
click at [458, 139] on icon at bounding box center [460, 138] width 7 height 11
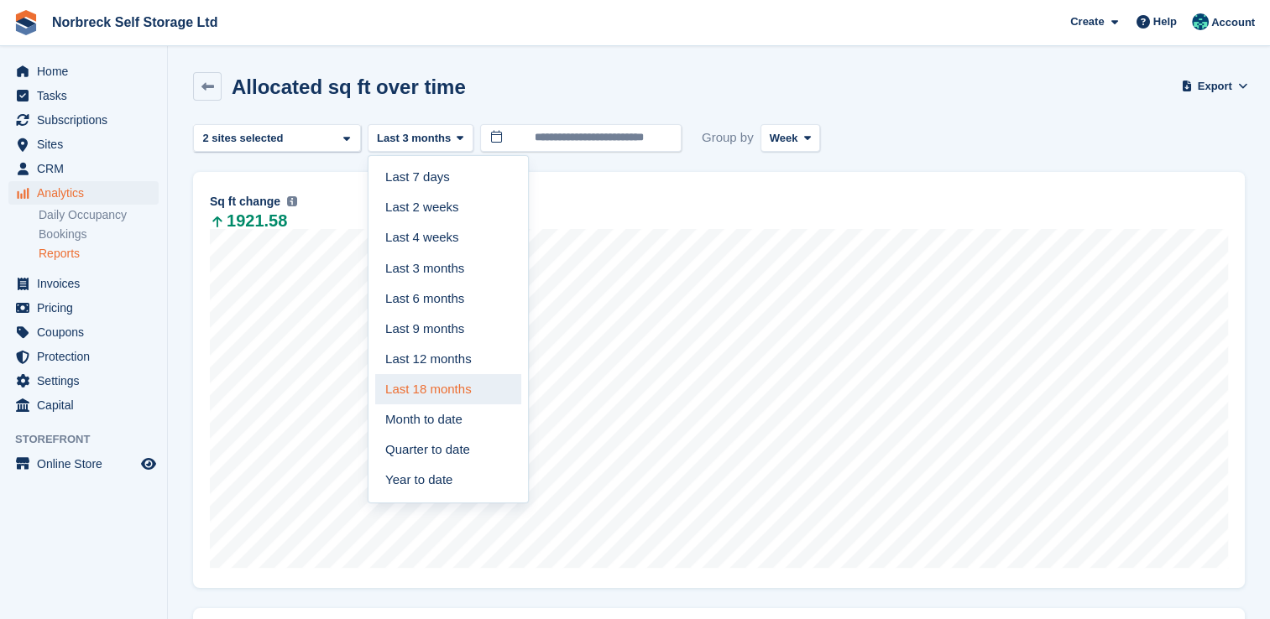
click at [436, 389] on link "Last 18 months" at bounding box center [448, 389] width 146 height 30
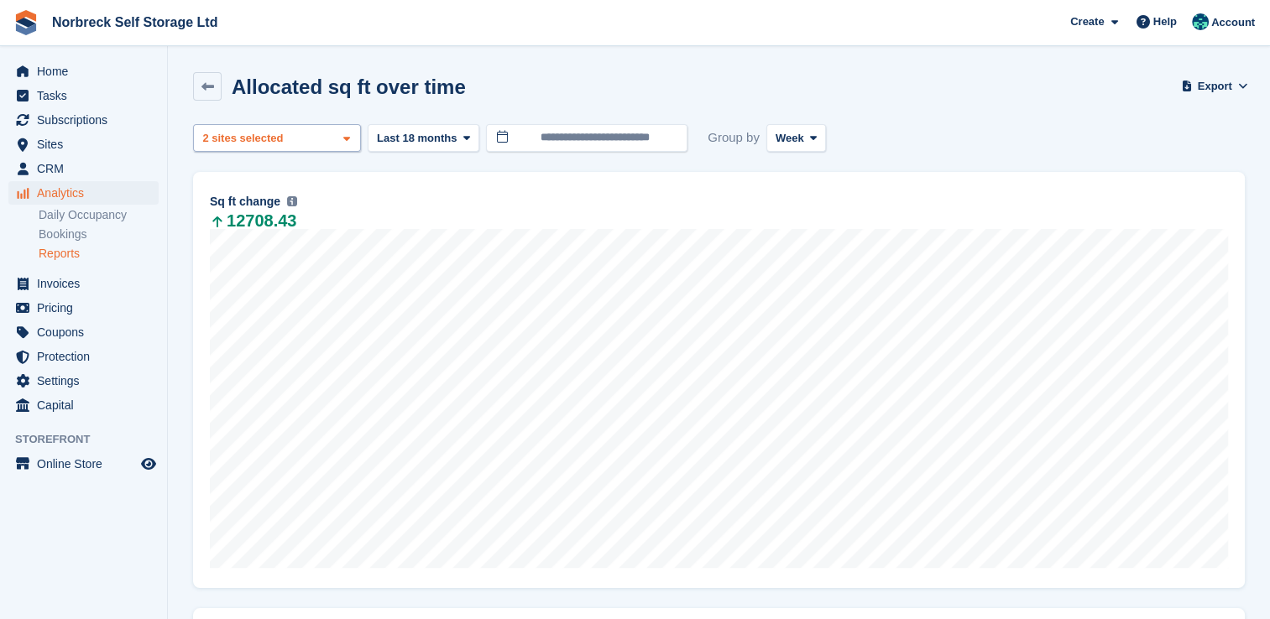
click at [346, 139] on icon at bounding box center [346, 138] width 7 height 11
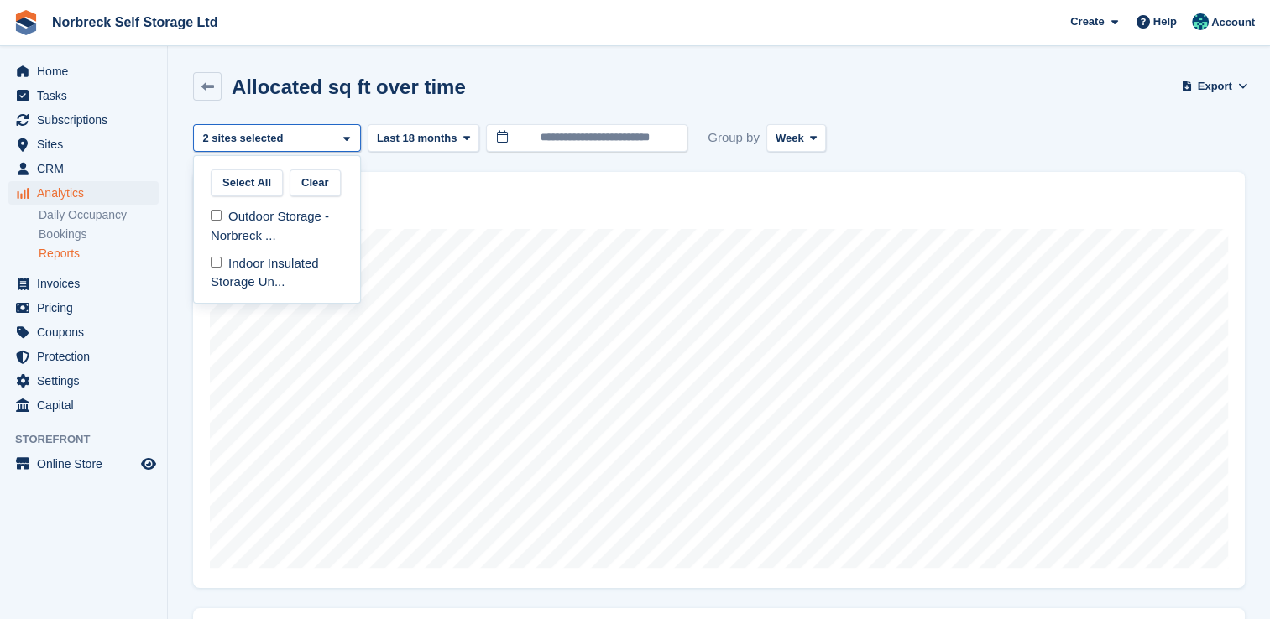
click at [416, 210] on div "Sq ft change The total change in allocated area from the beginning to the end o…" at bounding box center [719, 202] width 1018 height 20
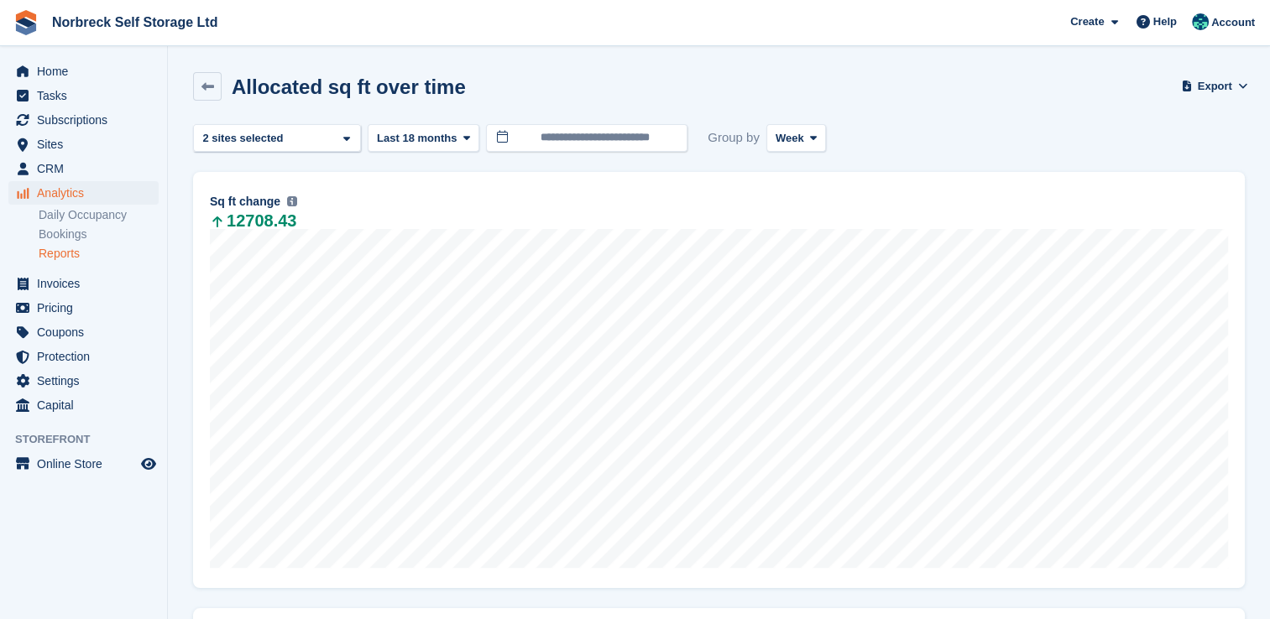
click at [75, 252] on link "Reports" at bounding box center [99, 254] width 120 height 16
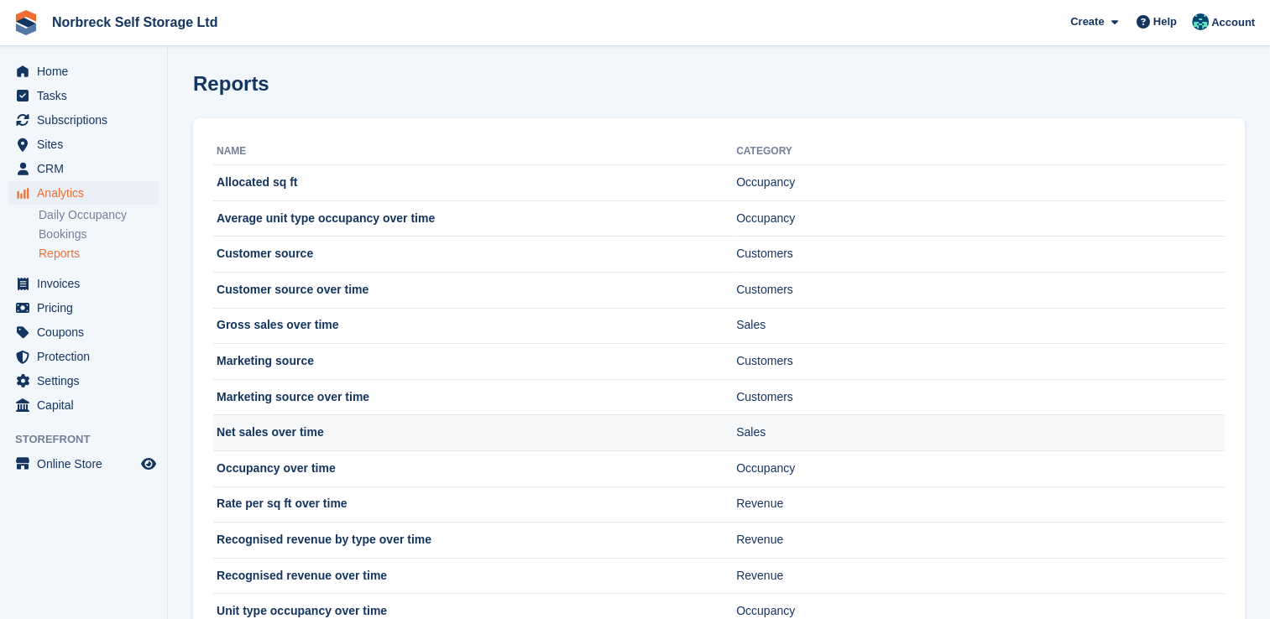
click at [279, 431] on td "Net sales over time" at bounding box center [474, 434] width 523 height 36
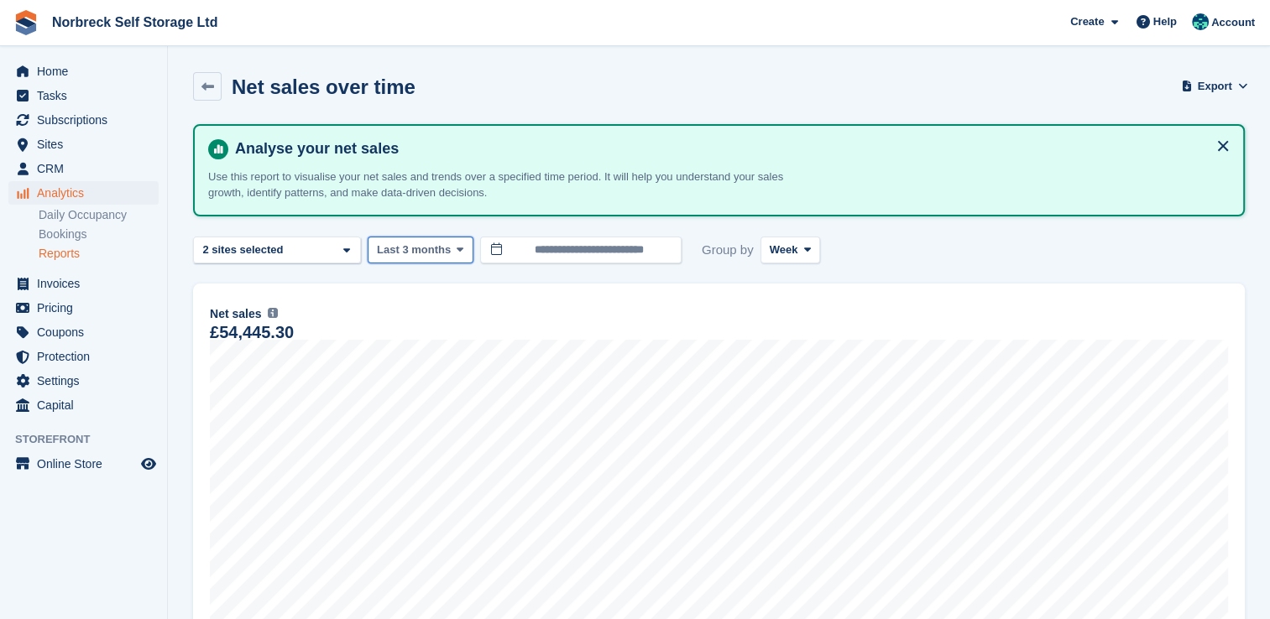
click at [459, 247] on span at bounding box center [459, 249] width 13 height 13
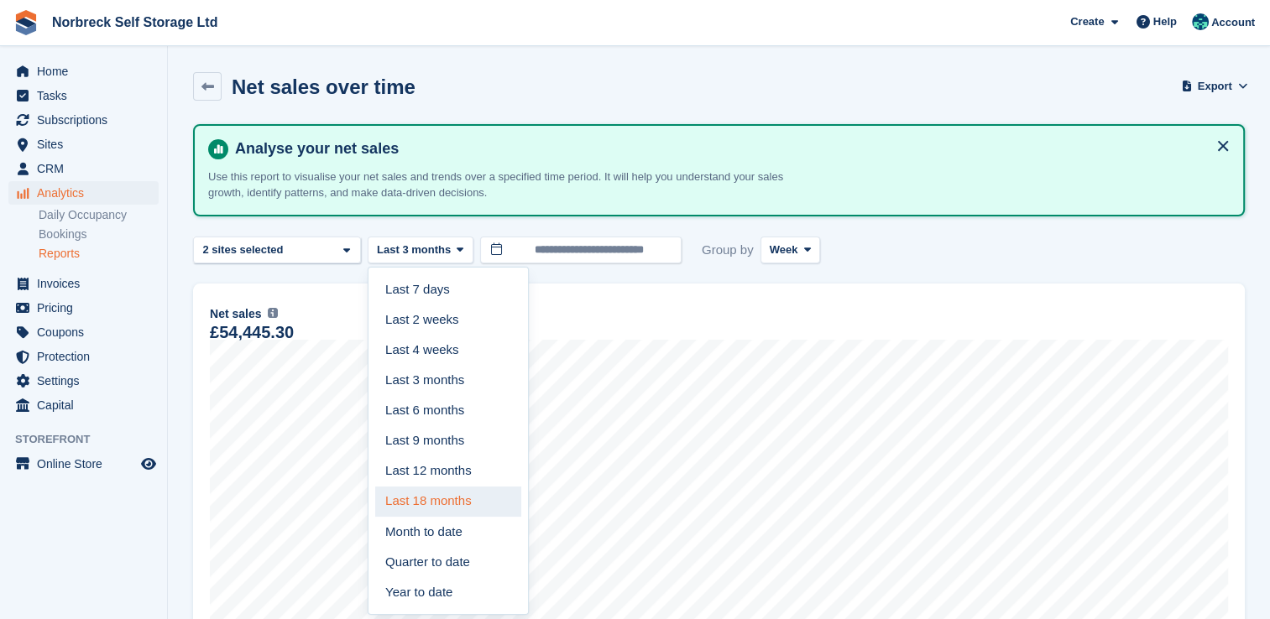
click at [419, 504] on link "Last 18 months" at bounding box center [448, 502] width 146 height 30
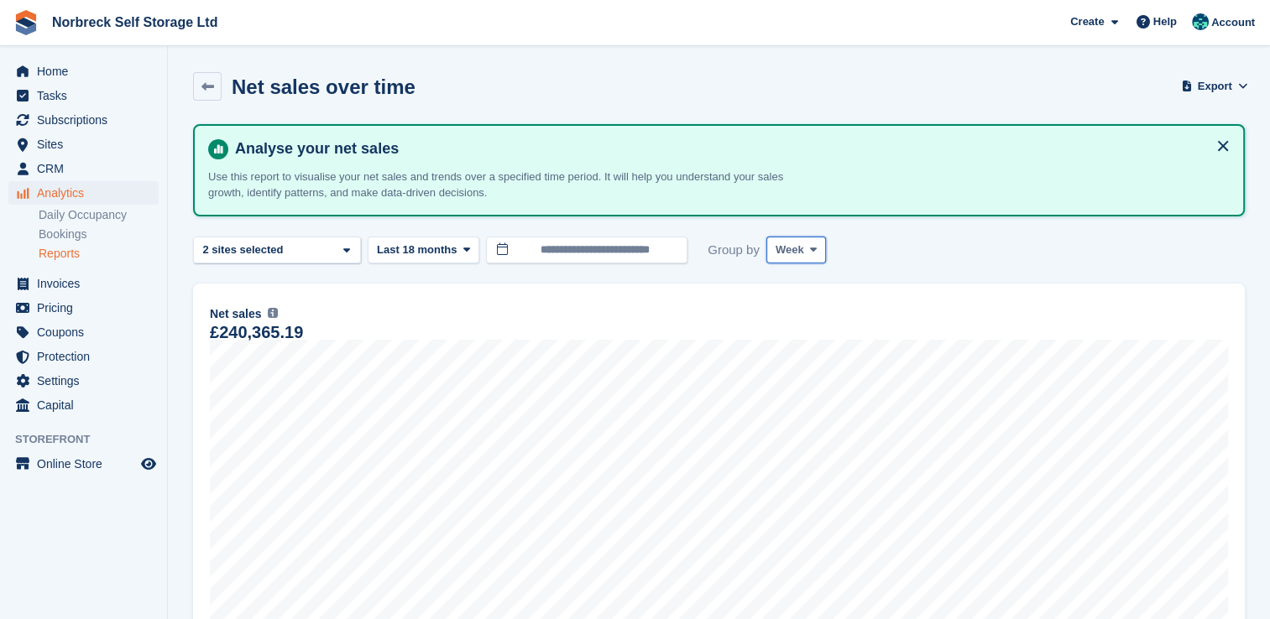
click at [810, 251] on icon at bounding box center [813, 249] width 7 height 11
click at [786, 355] on link "Month" at bounding box center [847, 350] width 146 height 30
click at [55, 254] on link "Reports" at bounding box center [99, 254] width 120 height 16
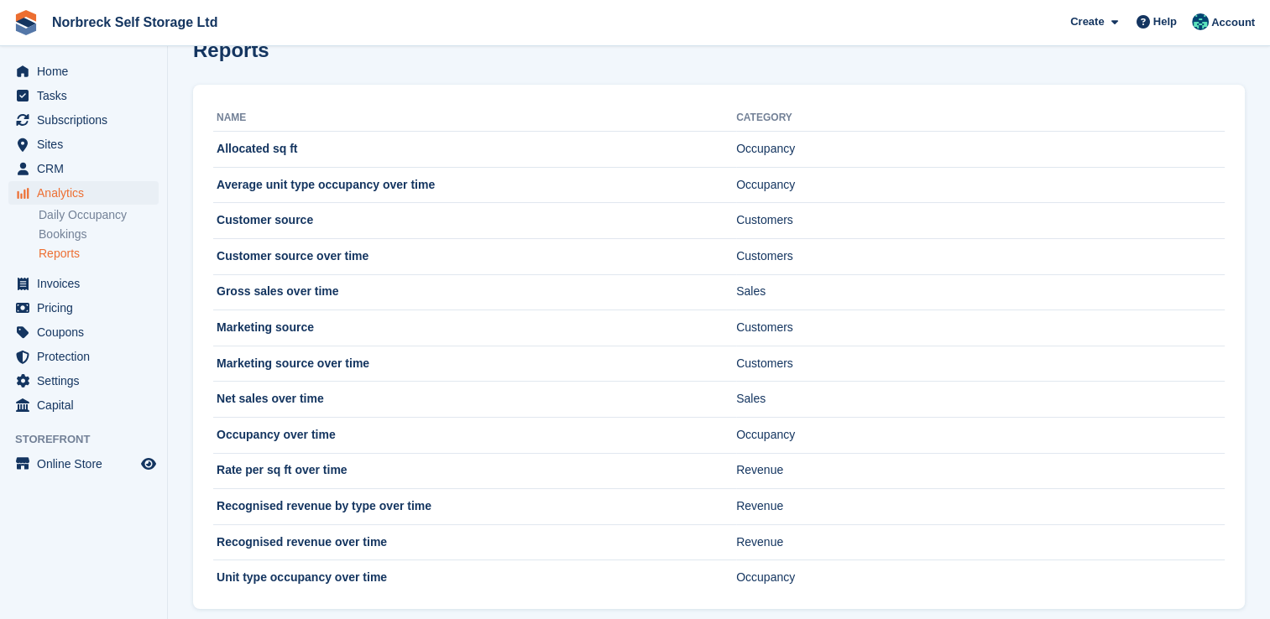
scroll to position [56, 0]
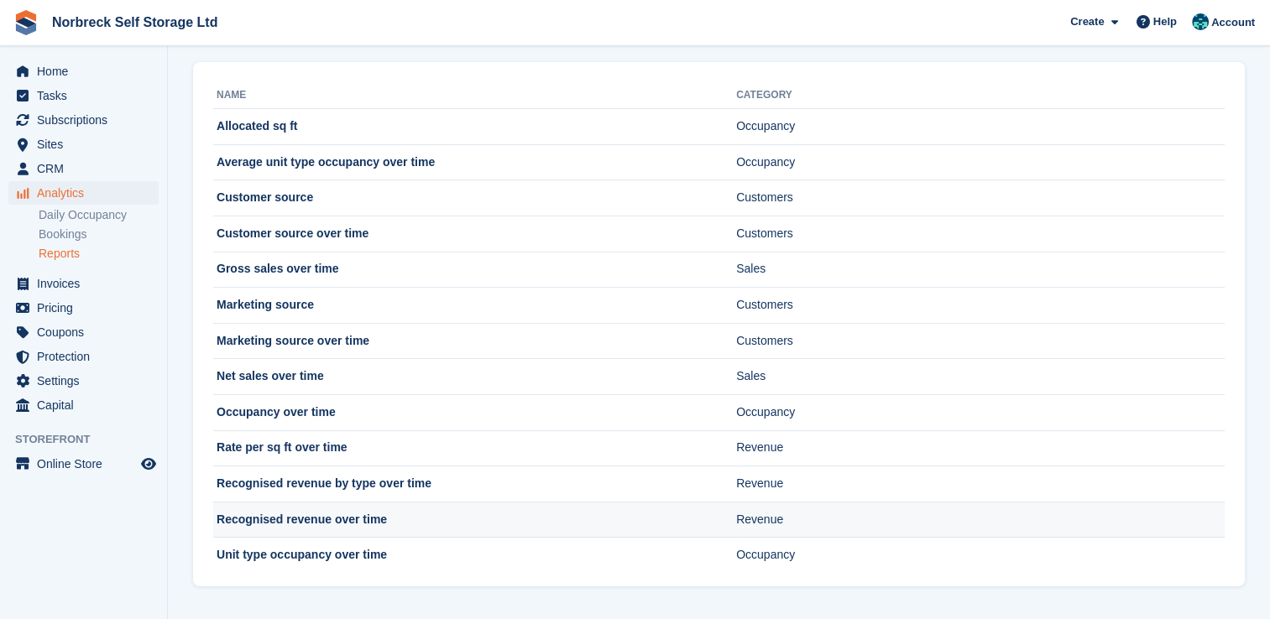
click at [305, 513] on td "Recognised revenue over time" at bounding box center [474, 520] width 523 height 36
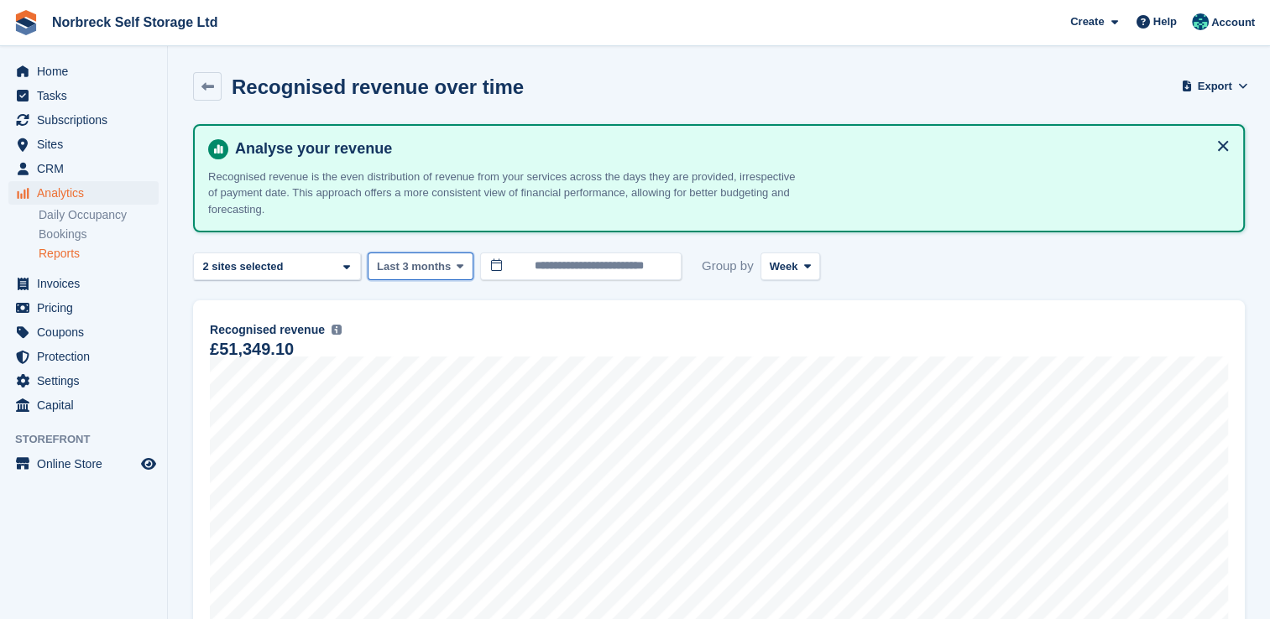
click at [457, 269] on icon at bounding box center [460, 266] width 7 height 11
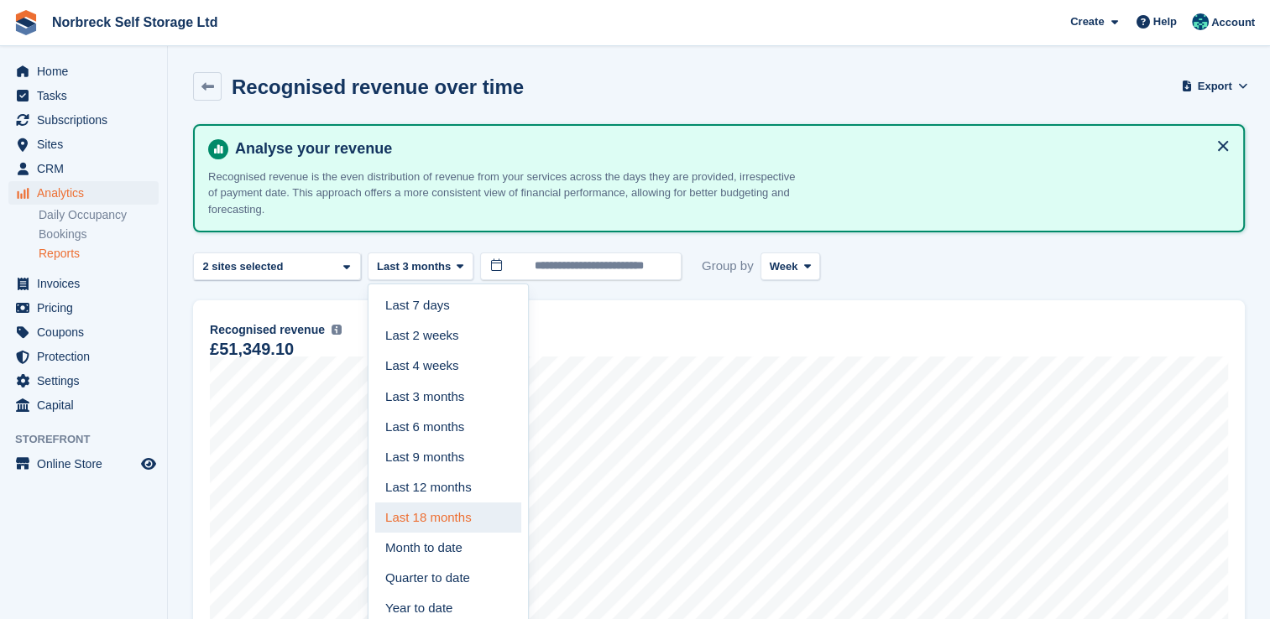
click at [456, 519] on link "Last 18 months" at bounding box center [448, 518] width 146 height 30
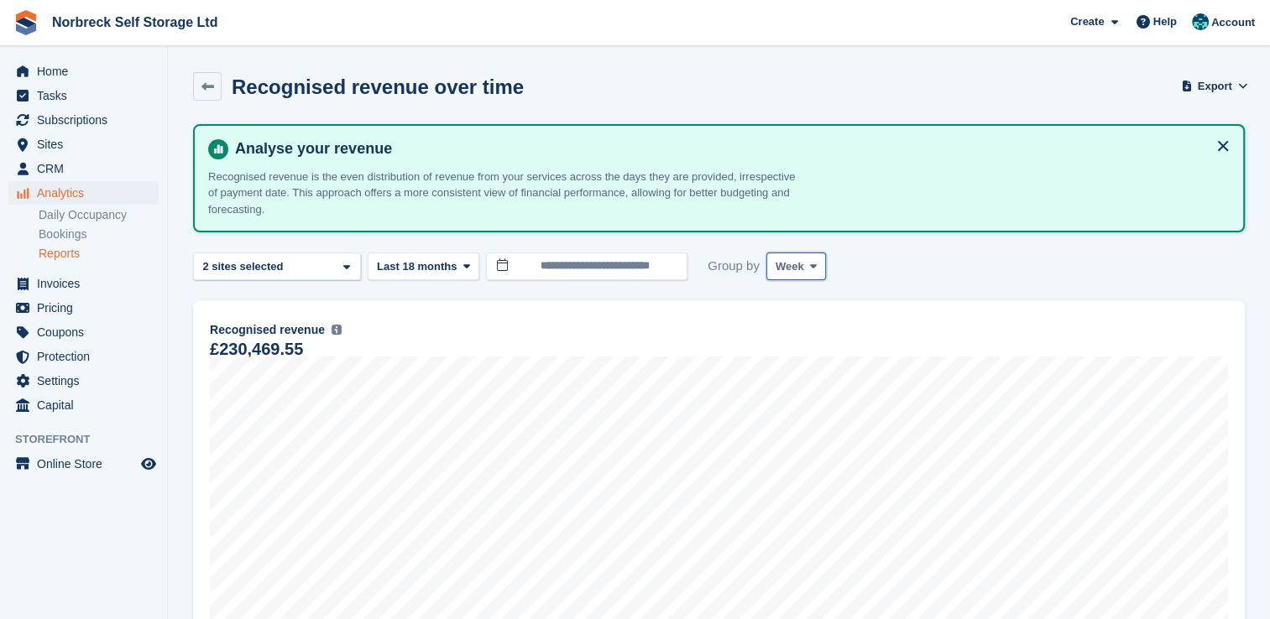
click at [810, 266] on icon at bounding box center [813, 266] width 7 height 11
click at [784, 357] on link "Month" at bounding box center [847, 367] width 146 height 30
